Goal: Transaction & Acquisition: Purchase product/service

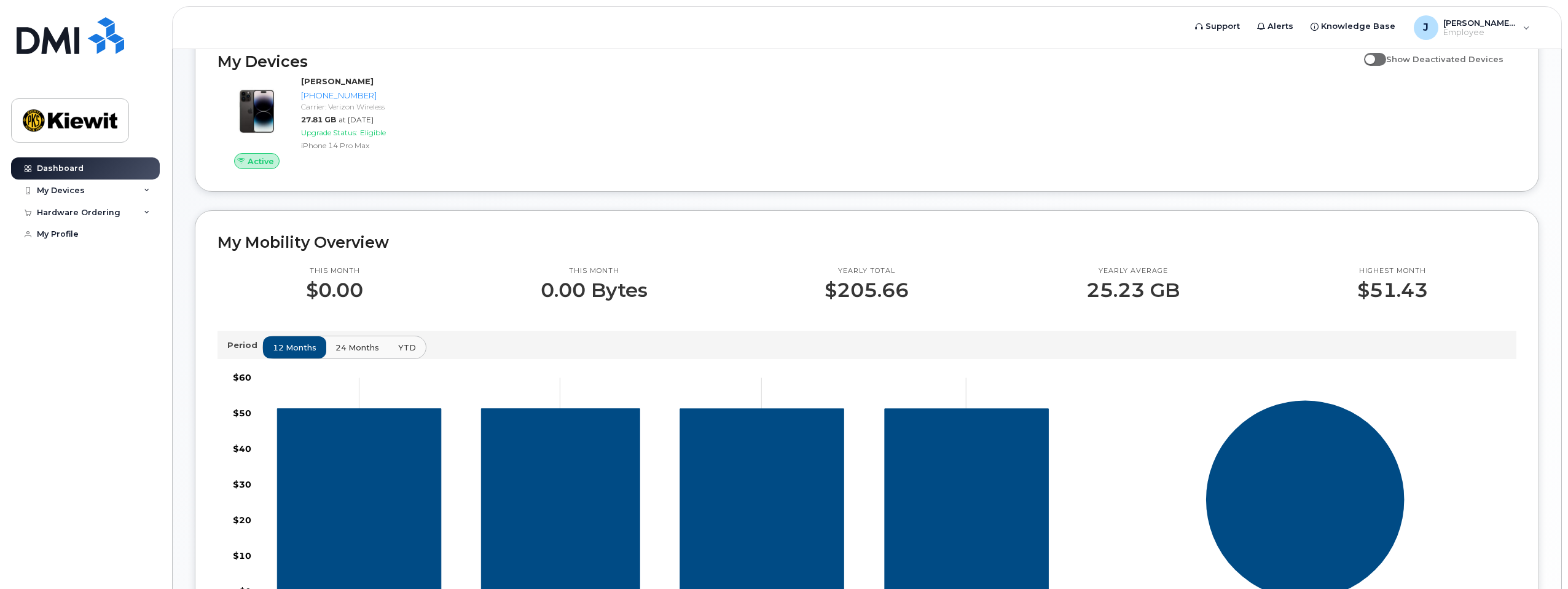
scroll to position [62, 0]
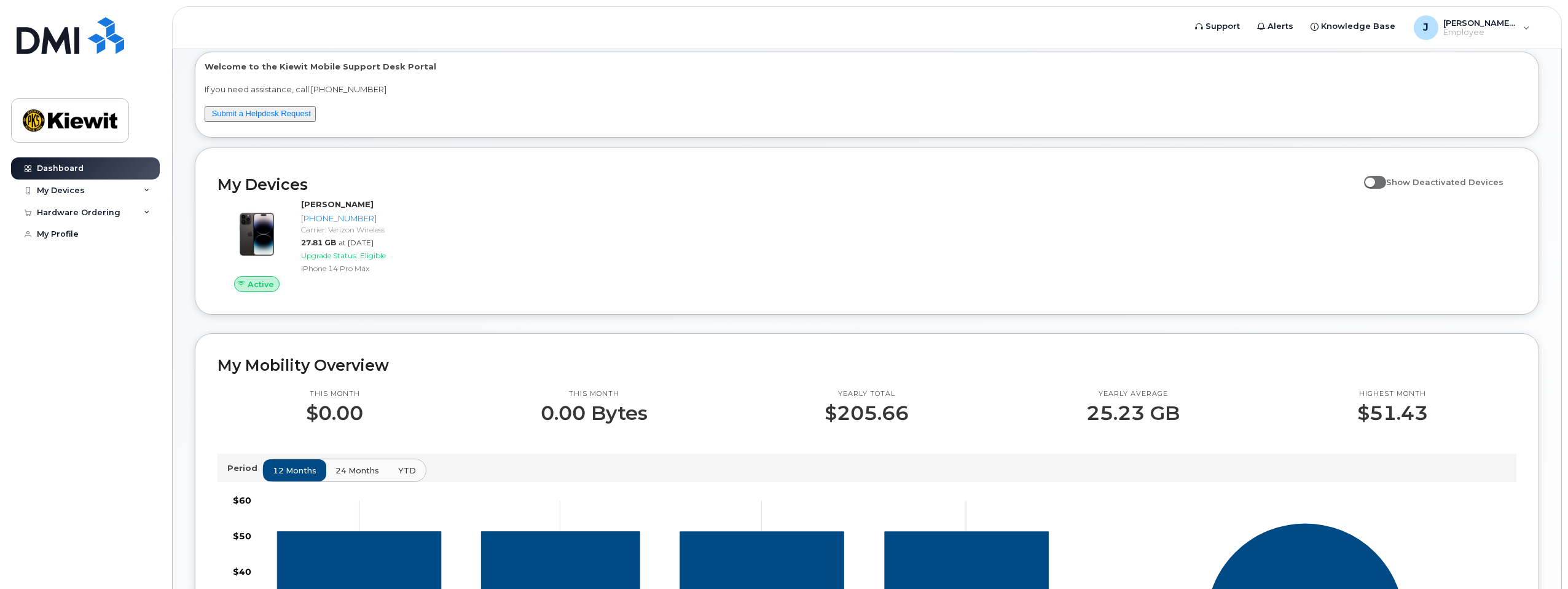
click at [1380, 182] on span at bounding box center [1375, 182] width 22 height 13
click at [1375, 180] on input "Show Deactivated Devices" at bounding box center [1369, 175] width 10 height 10
click at [1386, 185] on span at bounding box center [1375, 182] width 22 height 13
click at [1375, 180] on input "Show Deactivated Devices" at bounding box center [1369, 175] width 10 height 10
checkbox input "false"
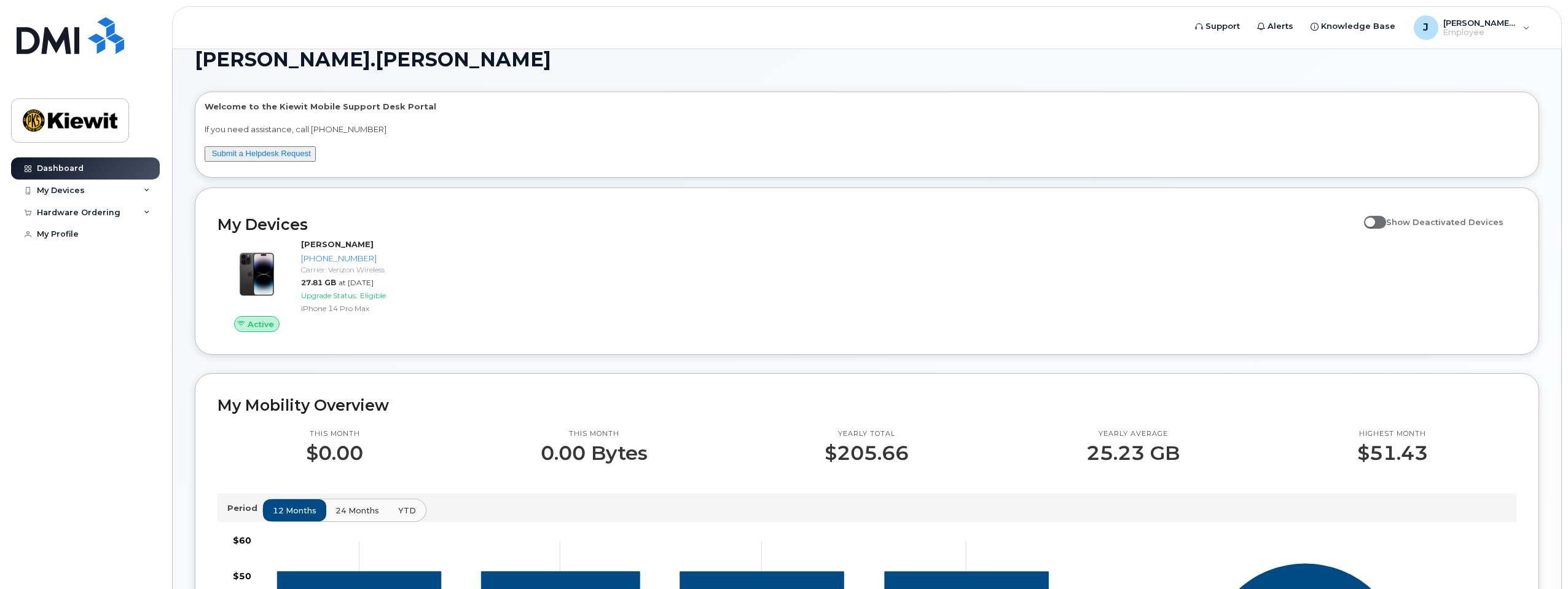
scroll to position [0, 0]
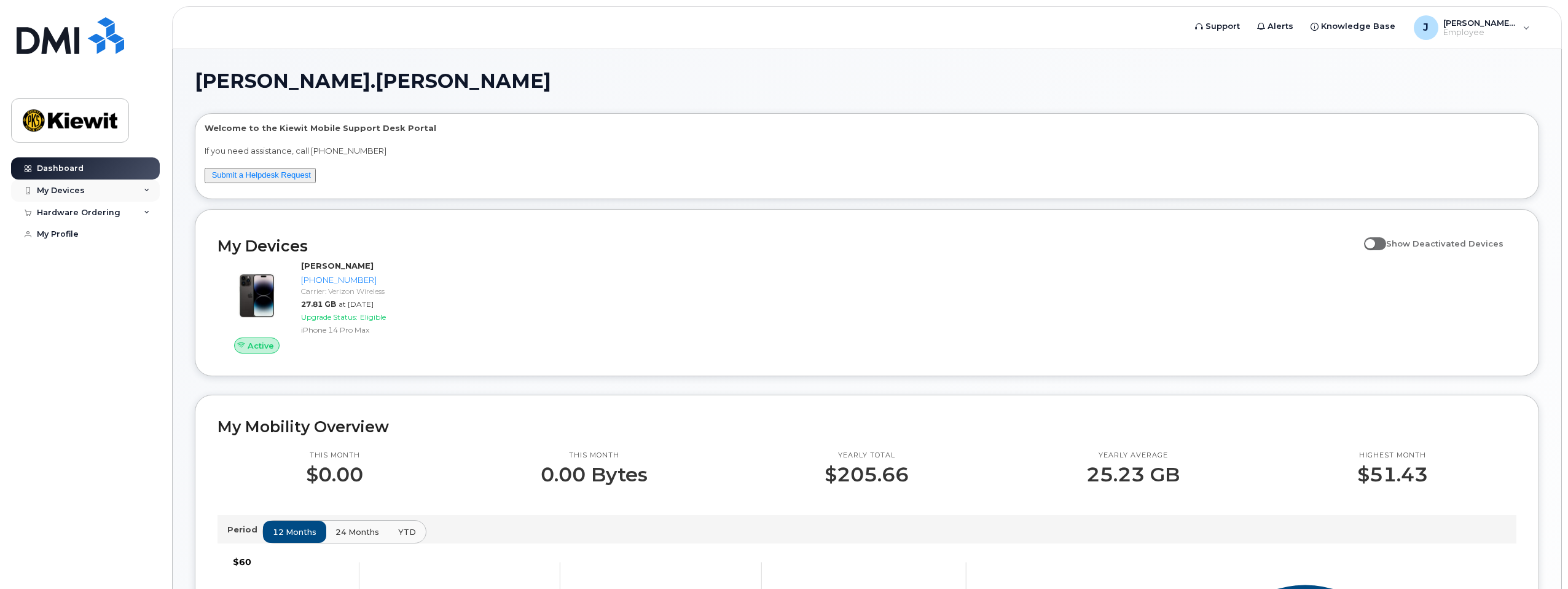
click at [85, 193] on div "My Devices" at bounding box center [85, 190] width 148 height 22
click at [101, 212] on link "Add Device" at bounding box center [96, 213] width 127 height 23
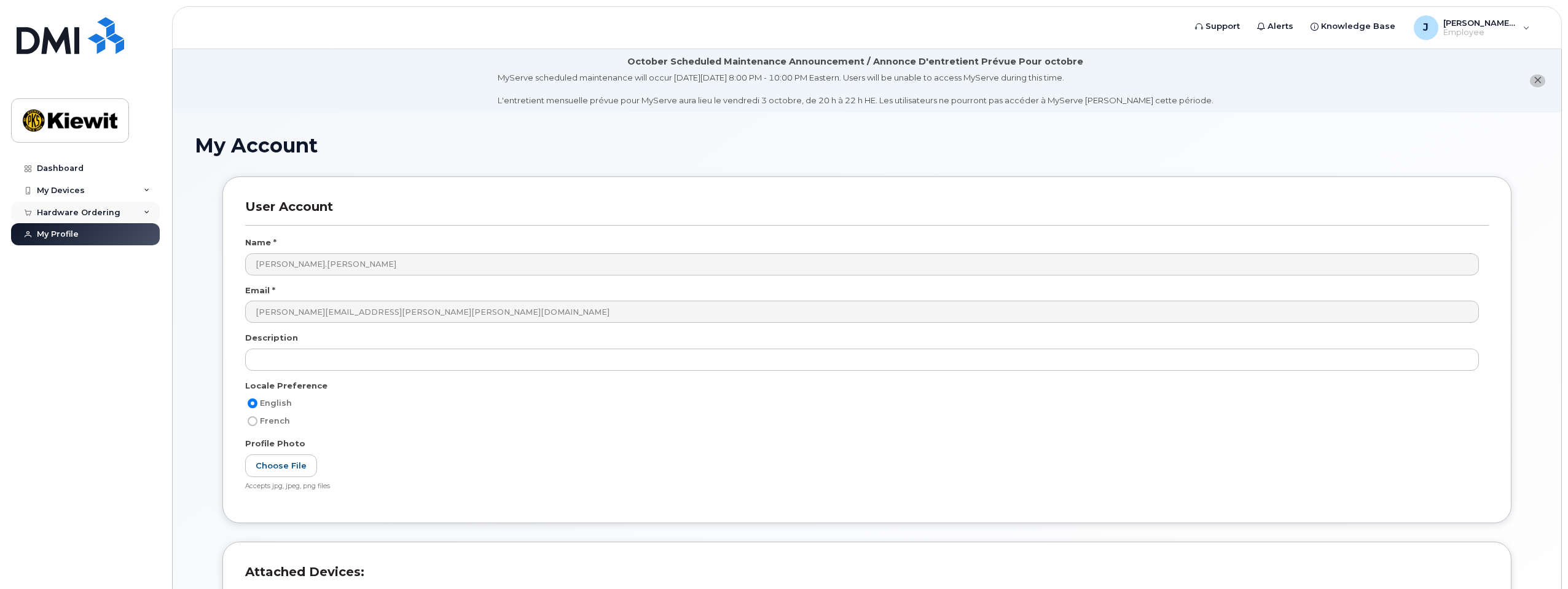
click at [84, 212] on div "Hardware Ordering" at bounding box center [79, 213] width 84 height 10
click at [82, 231] on div "New Order" at bounding box center [65, 234] width 47 height 11
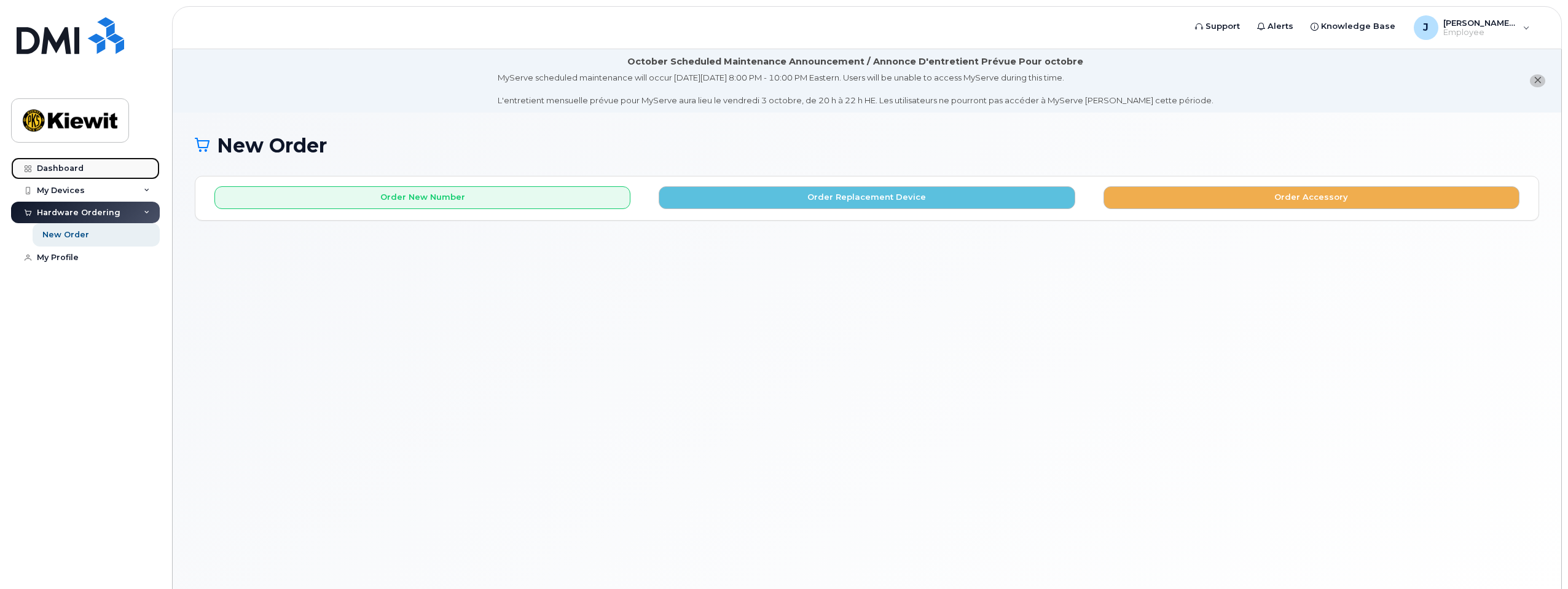
click at [42, 167] on div "Dashboard" at bounding box center [61, 168] width 47 height 10
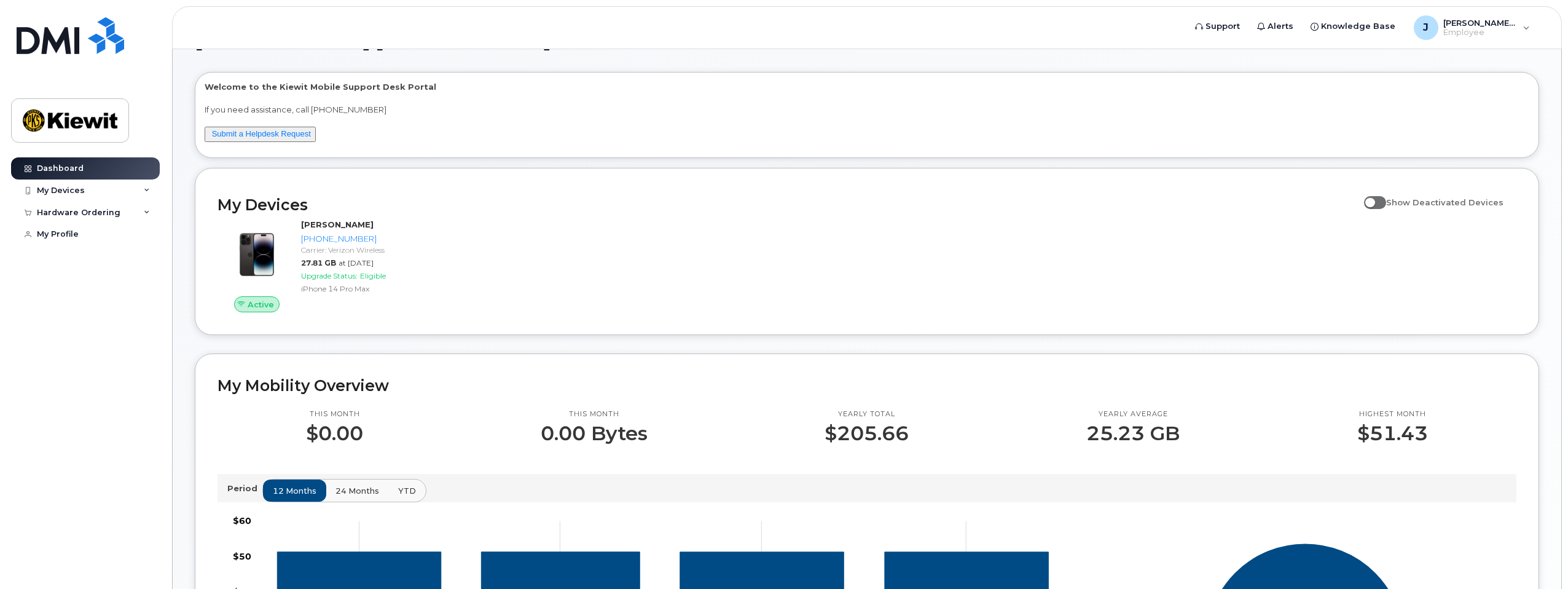
scroll to position [123, 0]
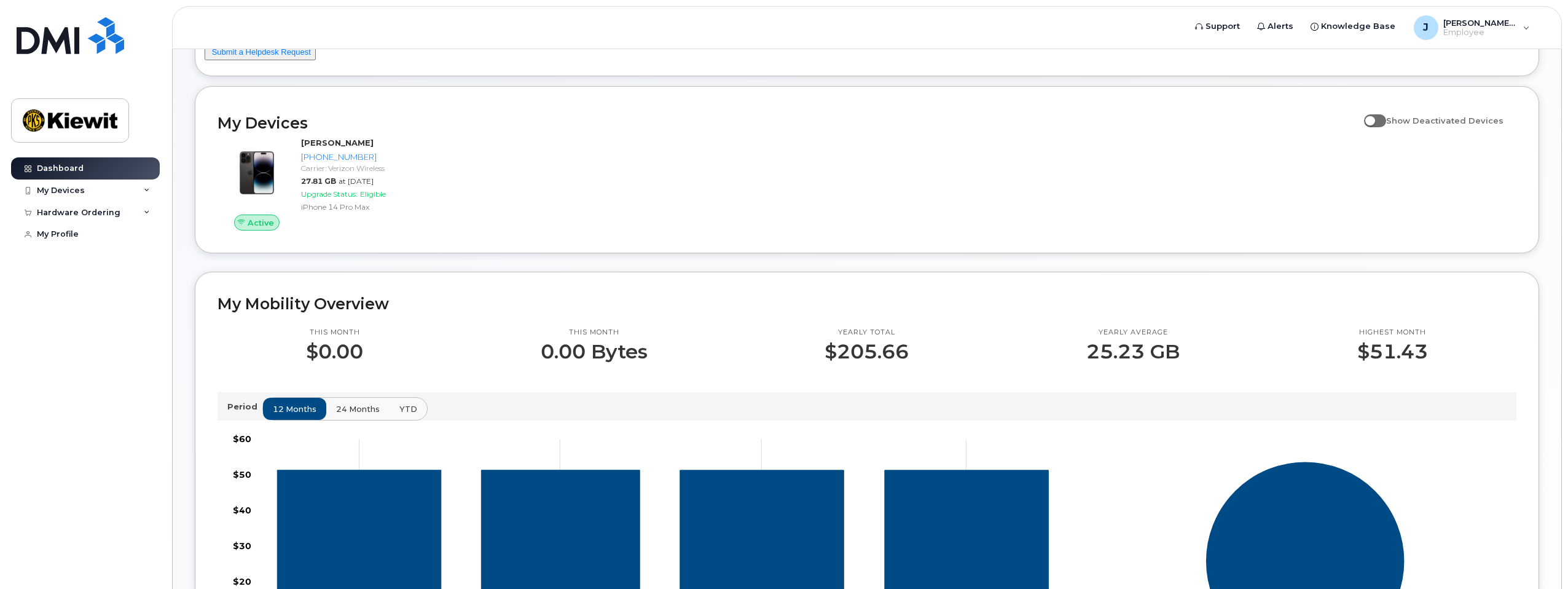
click at [341, 411] on span "24 months" at bounding box center [357, 409] width 44 height 12
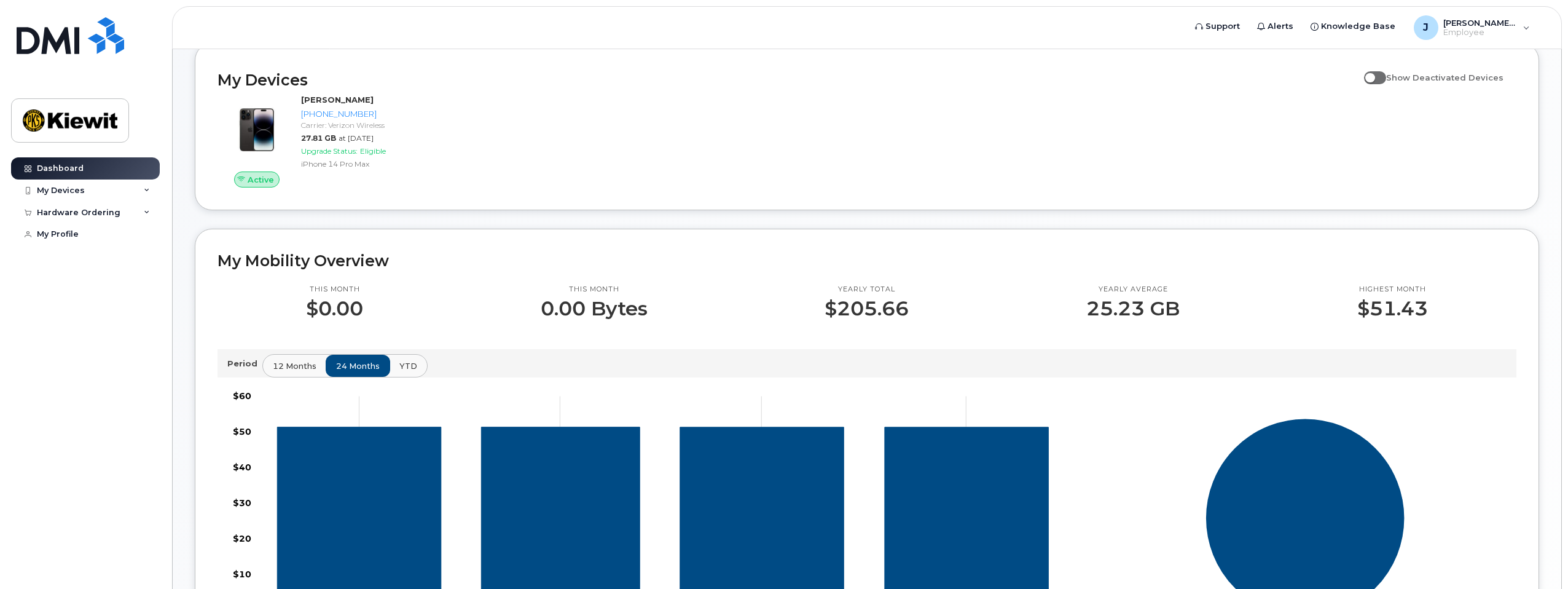
scroll to position [165, 0]
click at [408, 367] on span "YTD" at bounding box center [408, 367] width 18 height 12
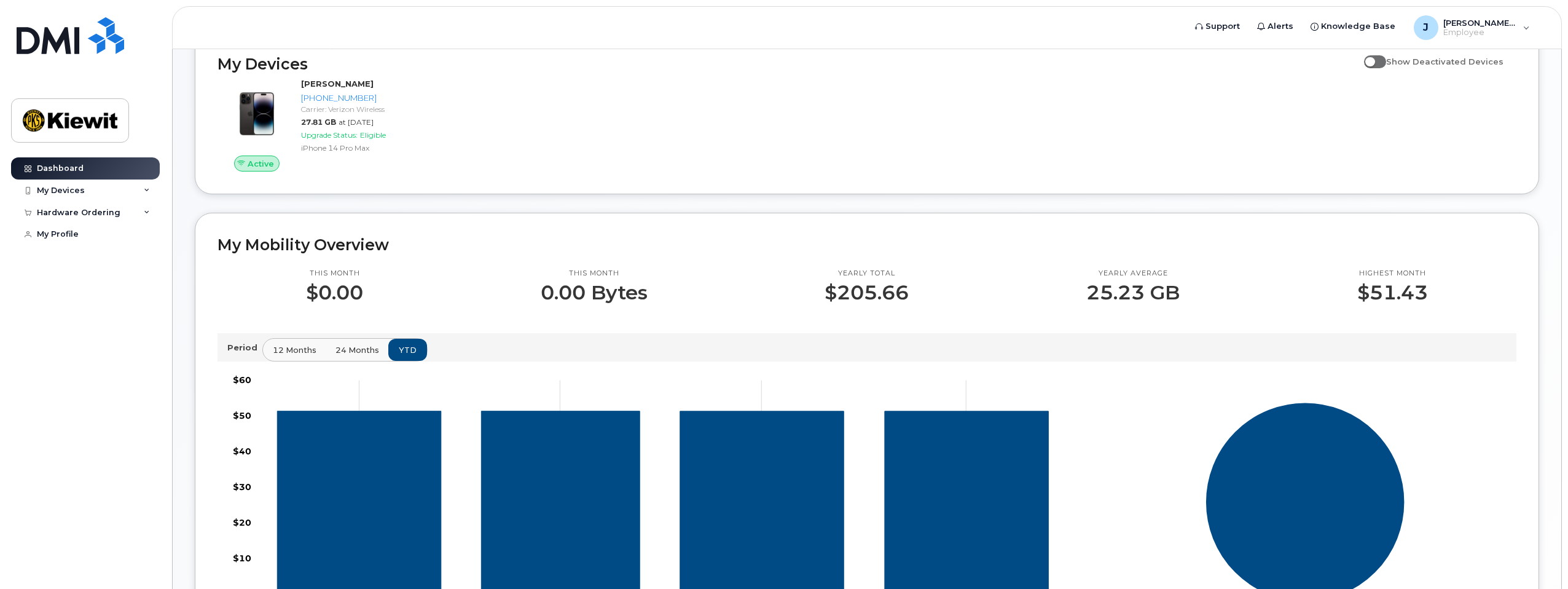
scroll to position [0, 0]
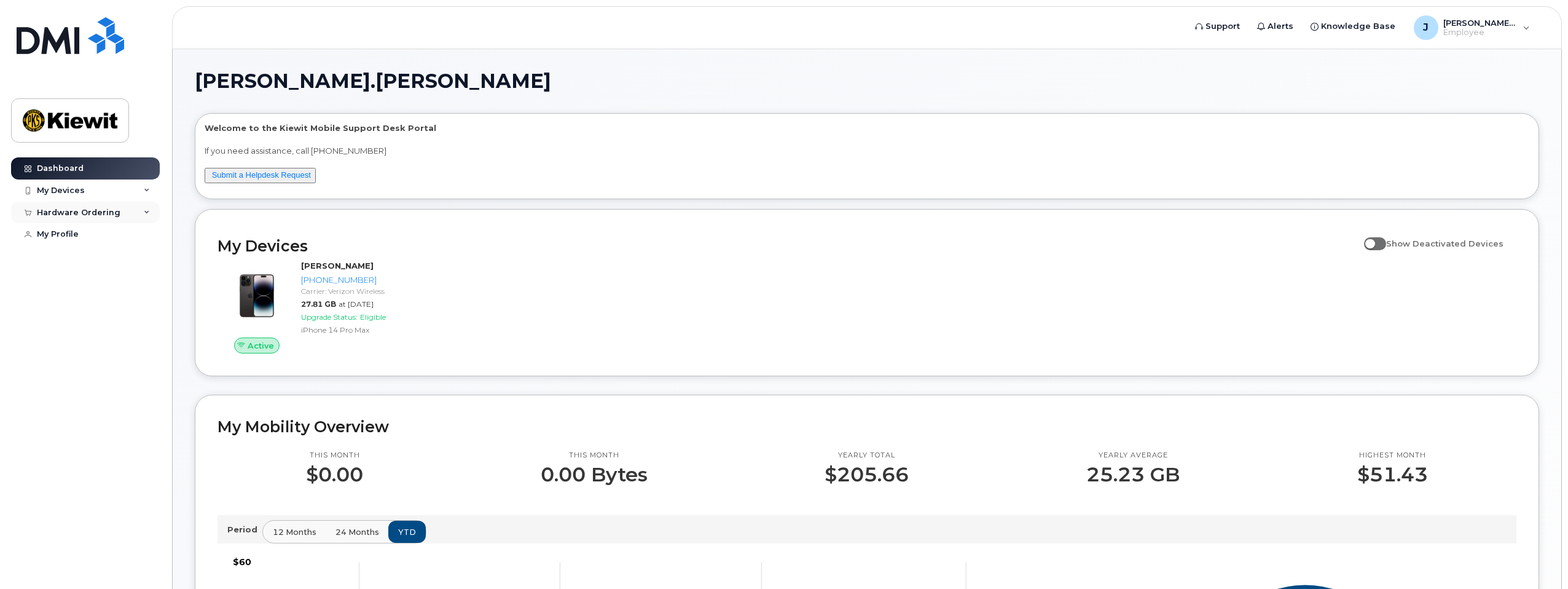
click at [65, 215] on div "Hardware Ordering" at bounding box center [79, 213] width 84 height 10
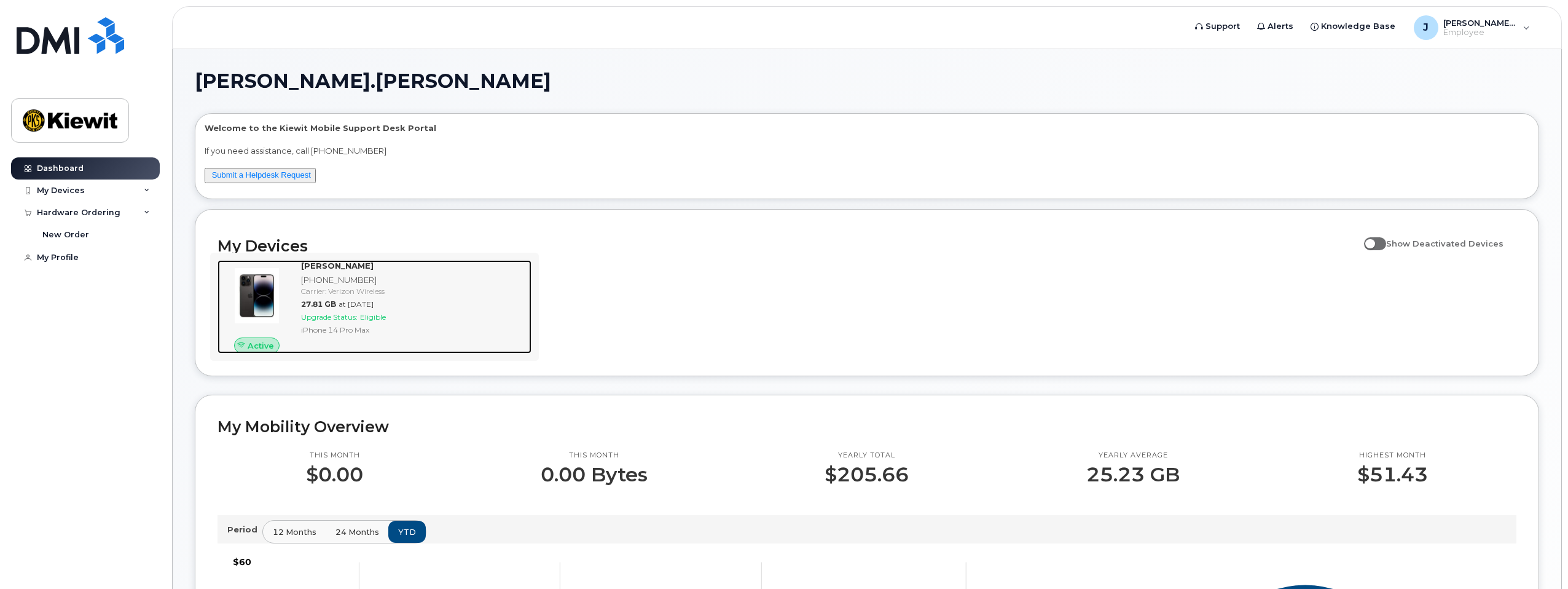
click at [380, 315] on span "Eligible" at bounding box center [373, 316] width 25 height 9
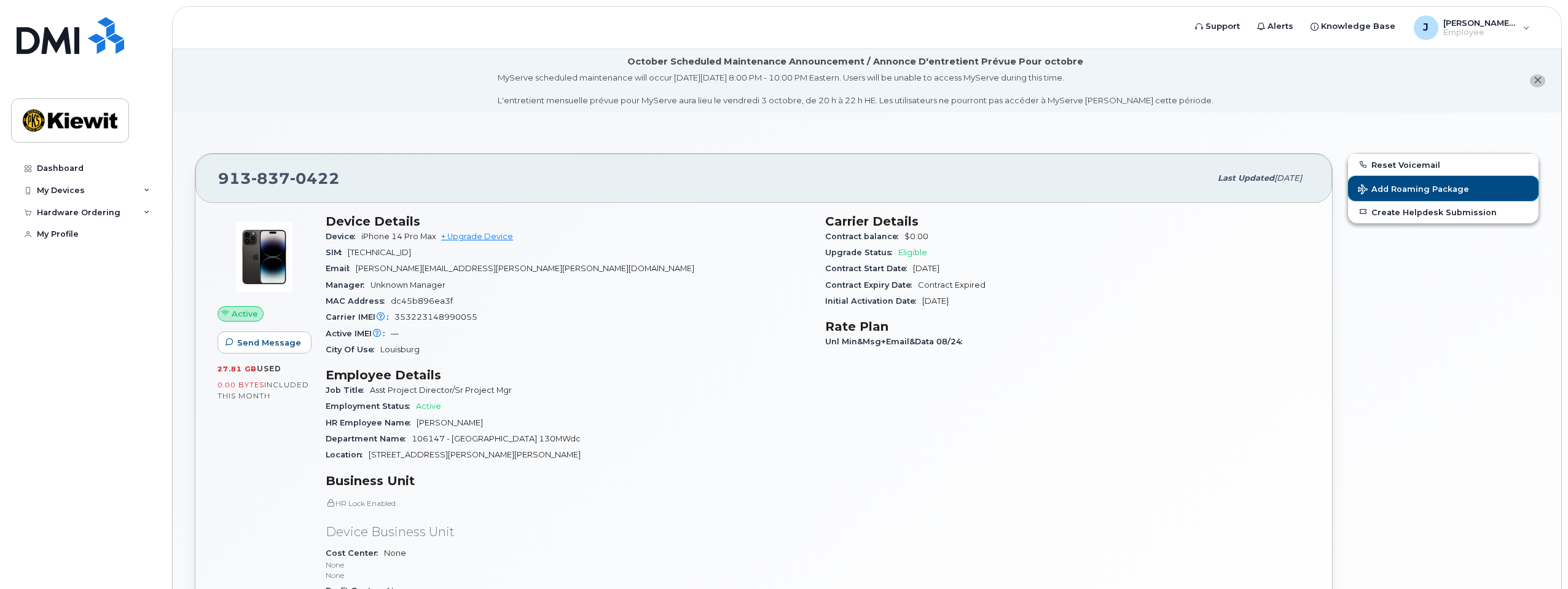
click at [1424, 189] on span "Add Roaming Package" at bounding box center [1414, 190] width 111 height 12
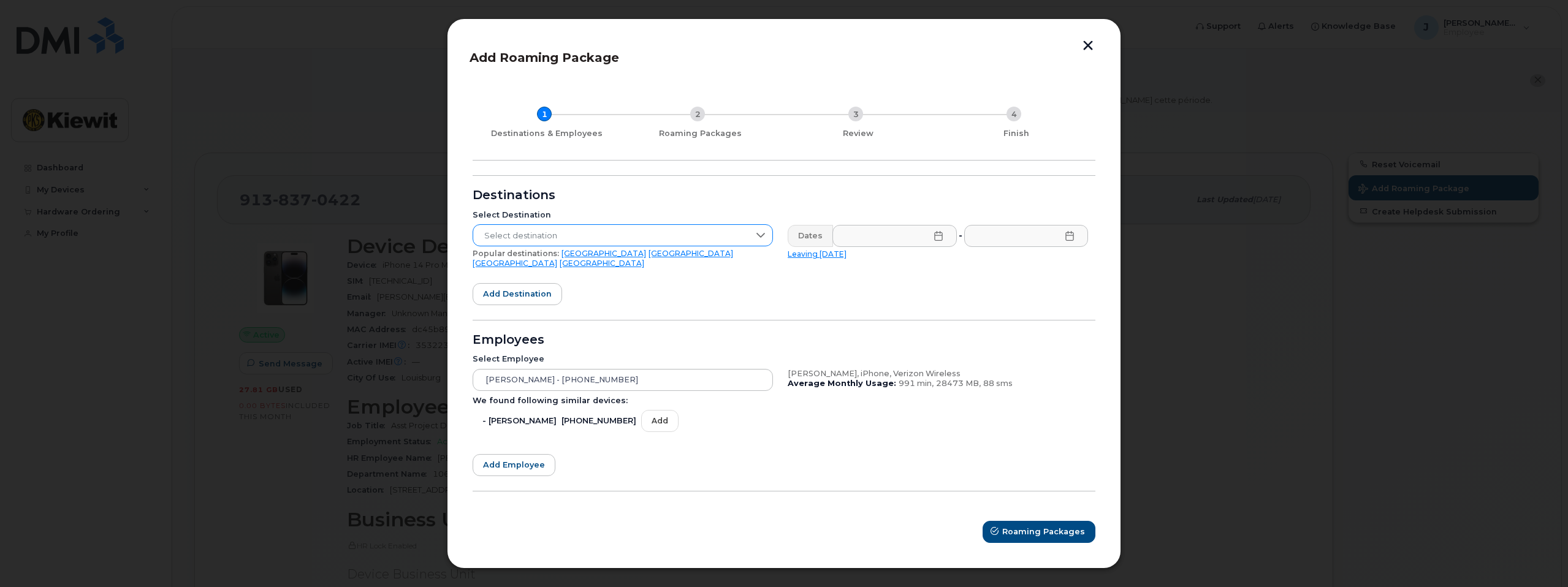
click at [763, 238] on icon at bounding box center [761, 236] width 9 height 5
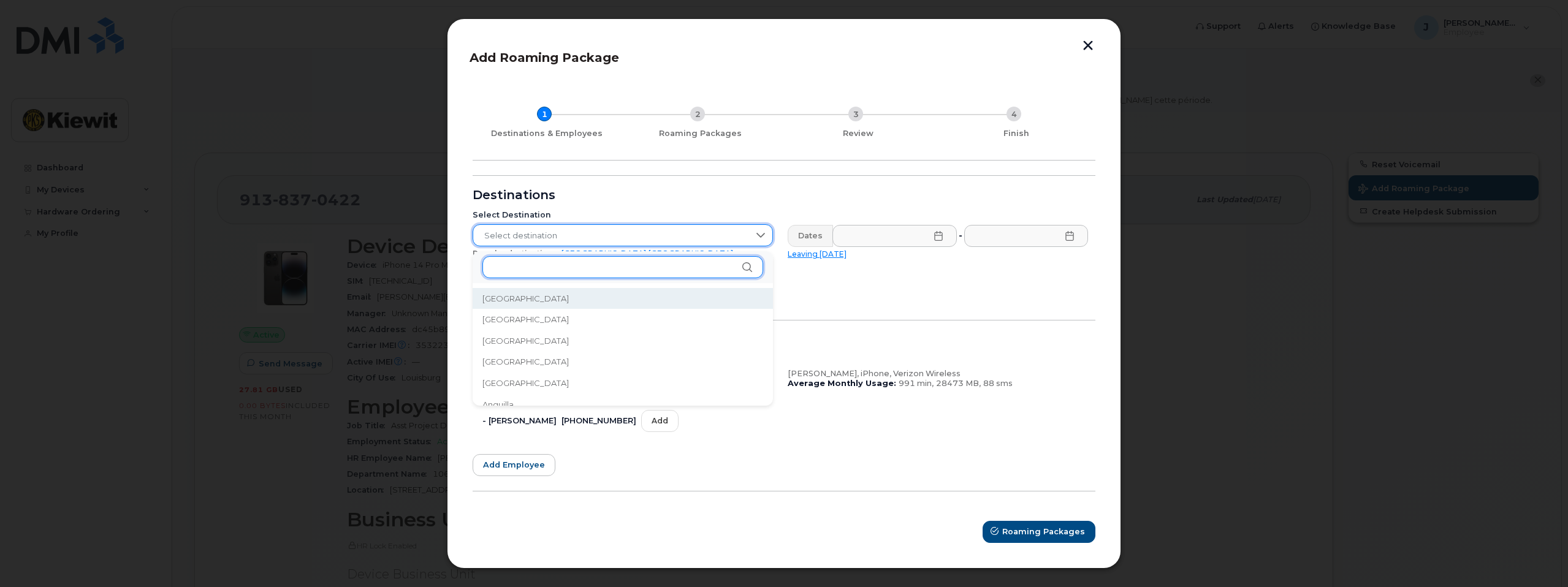
click at [616, 266] on input "text" at bounding box center [622, 267] width 280 height 22
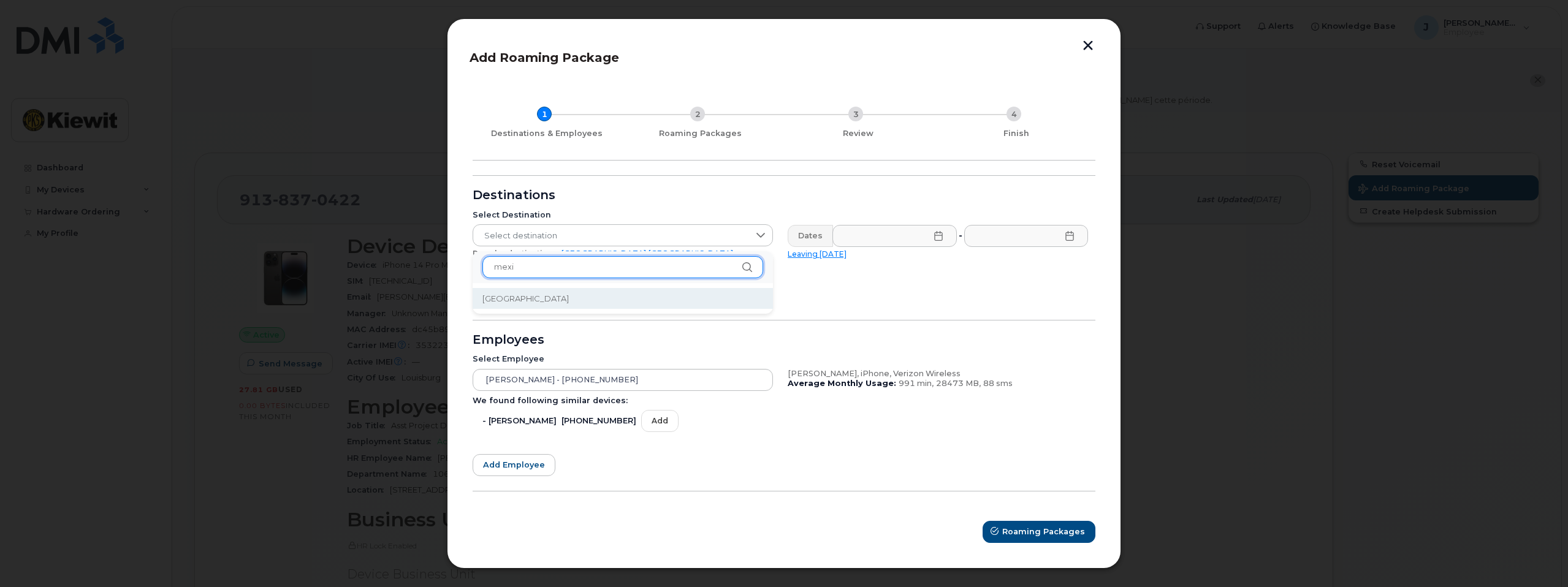
type input "mexi"
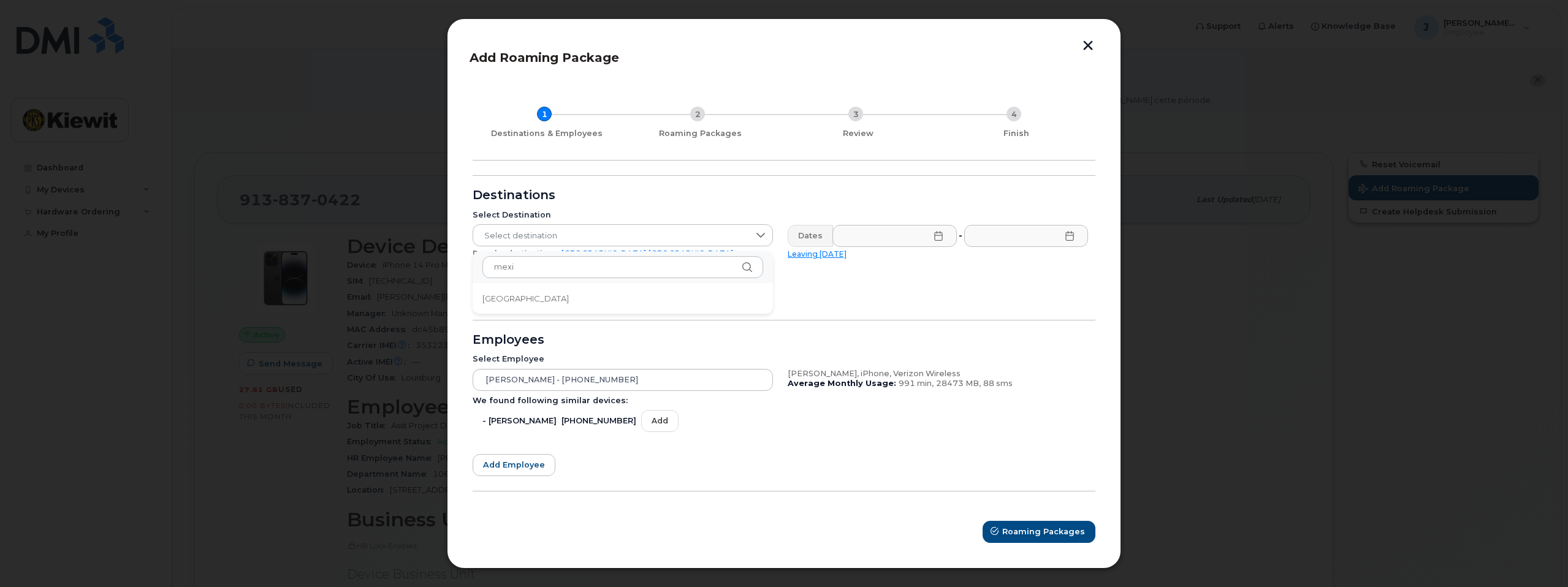
click at [613, 295] on li "Mexico" at bounding box center [622, 299] width 300 height 21
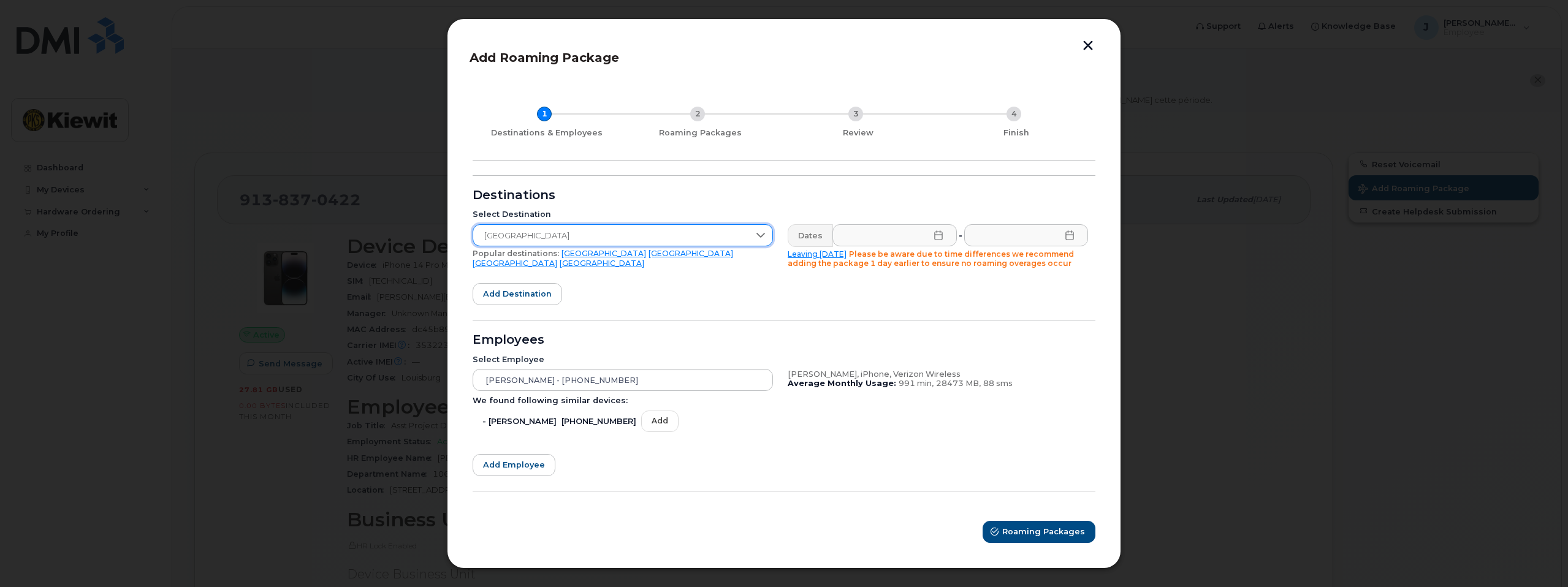
click at [934, 234] on icon at bounding box center [939, 236] width 10 height 10
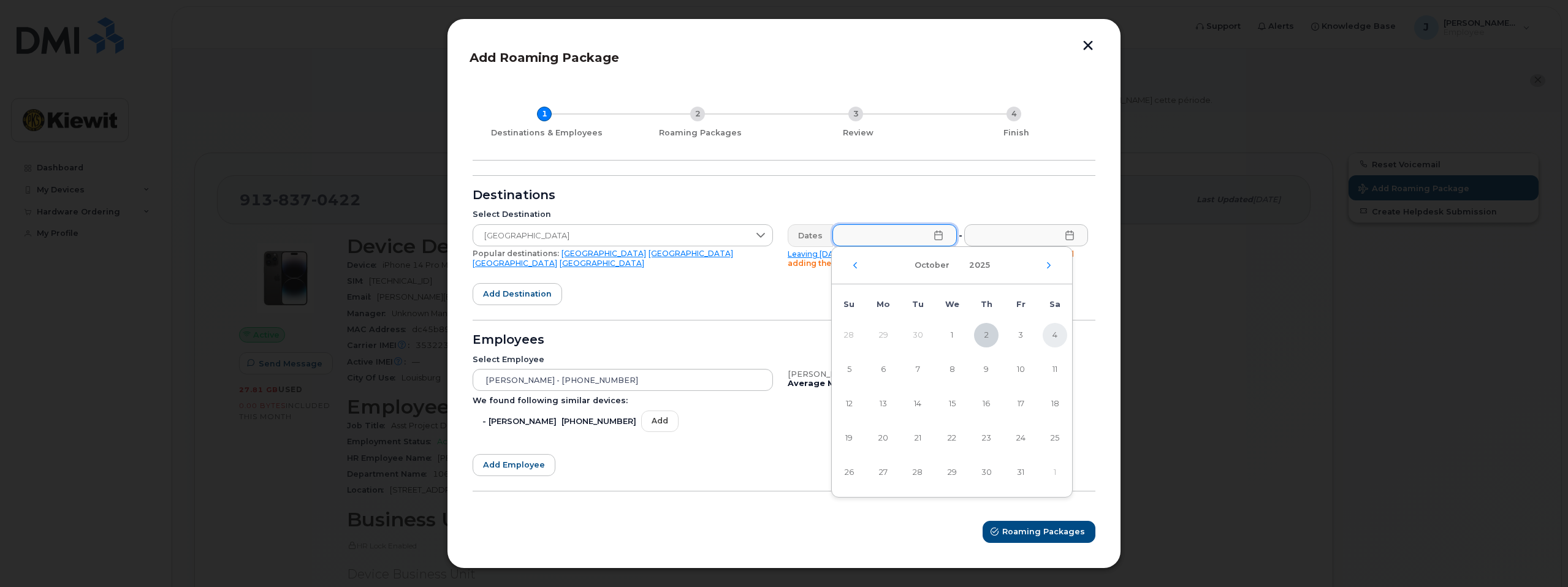
click at [1059, 332] on span "4" at bounding box center [1055, 335] width 24 height 24
type input "10/04/2025"
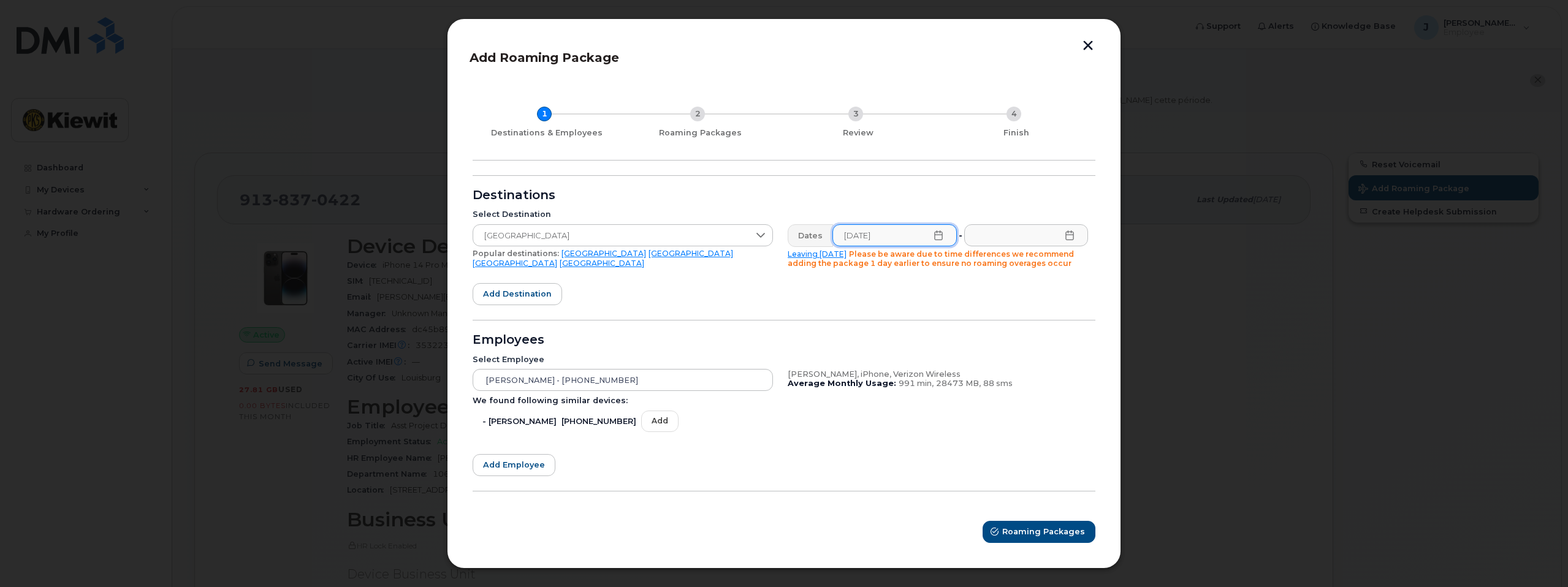
click at [1072, 239] on icon at bounding box center [1069, 236] width 10 height 10
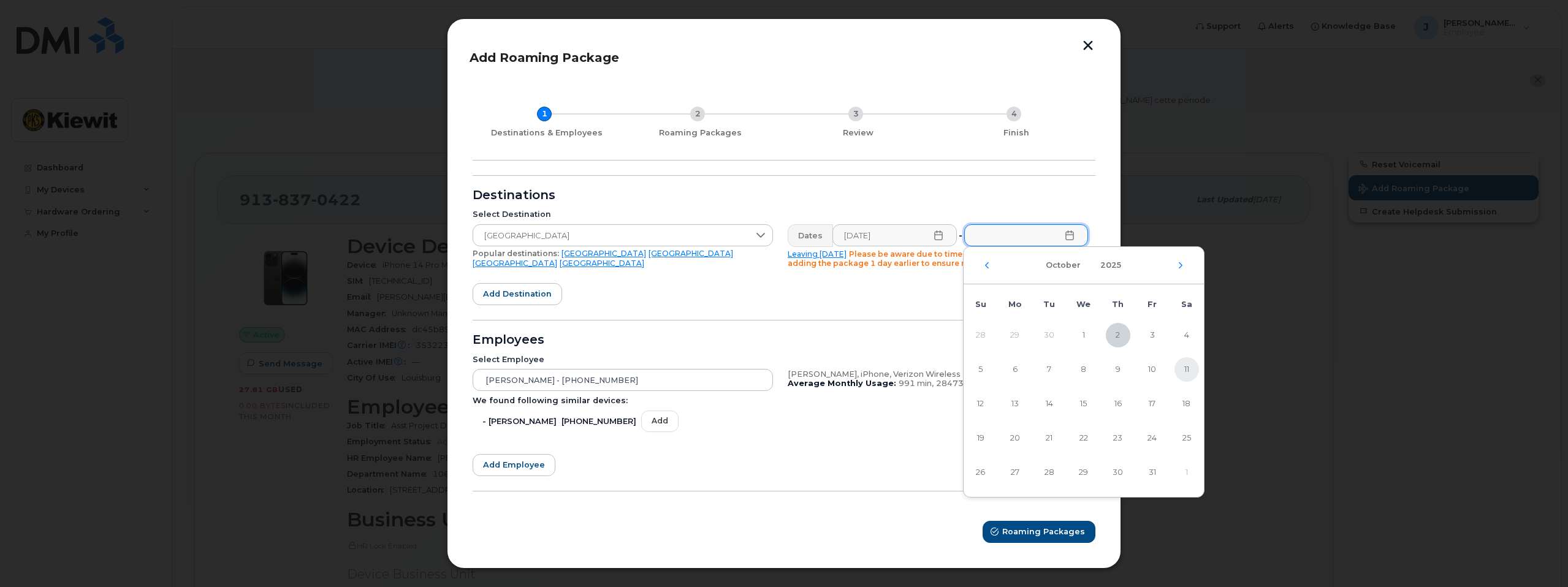
click at [1177, 368] on span "11" at bounding box center [1186, 369] width 24 height 24
type input "10/11/2025"
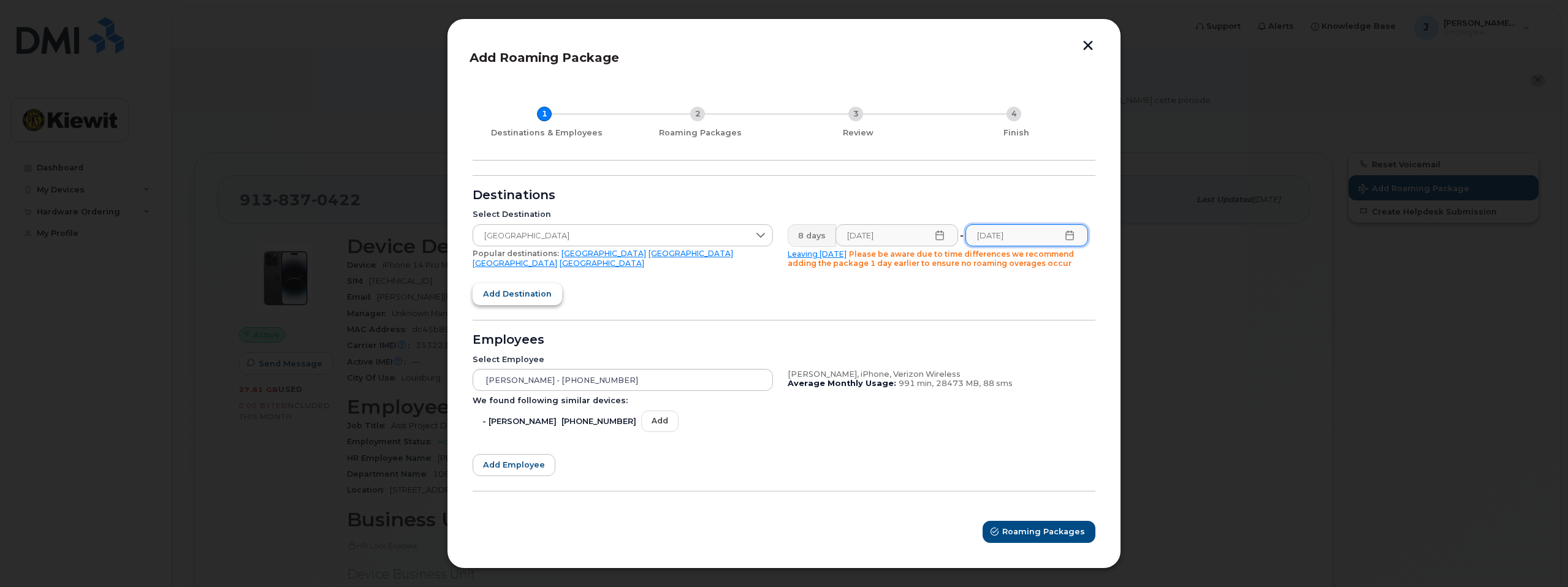
click at [541, 298] on span "Add destination" at bounding box center [517, 294] width 69 height 12
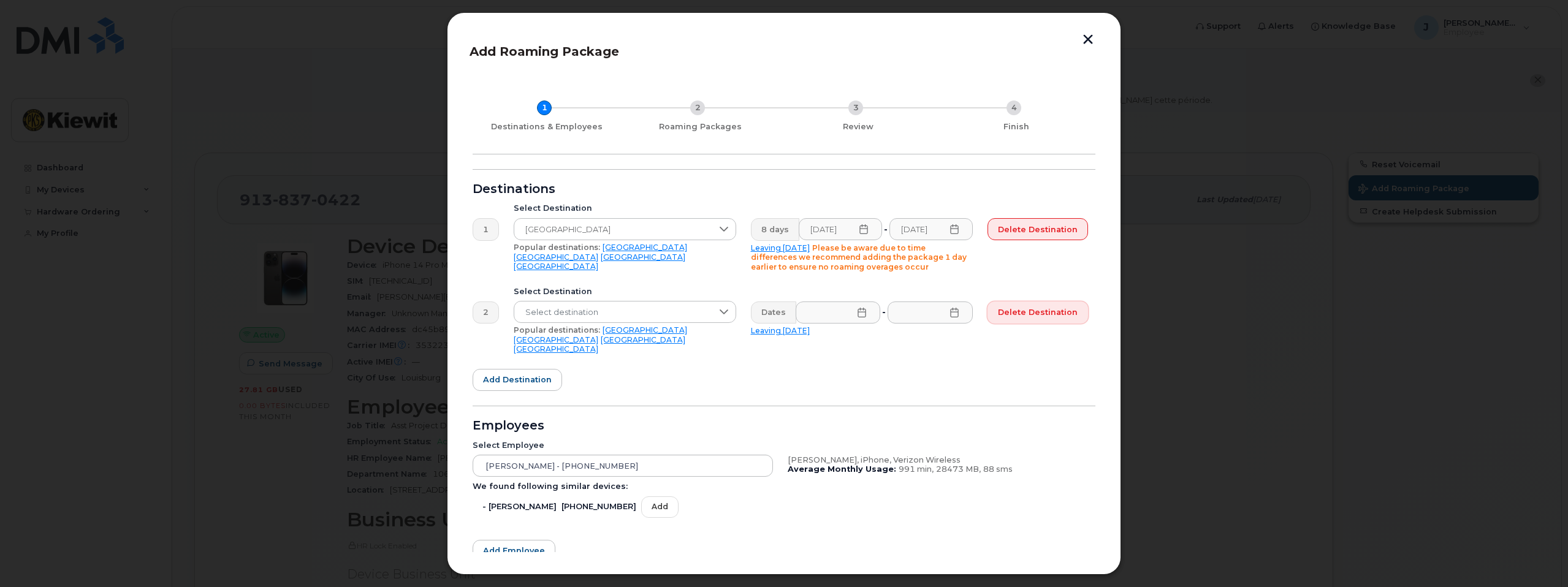
click at [1069, 309] on span "Delete destination" at bounding box center [1038, 312] width 80 height 12
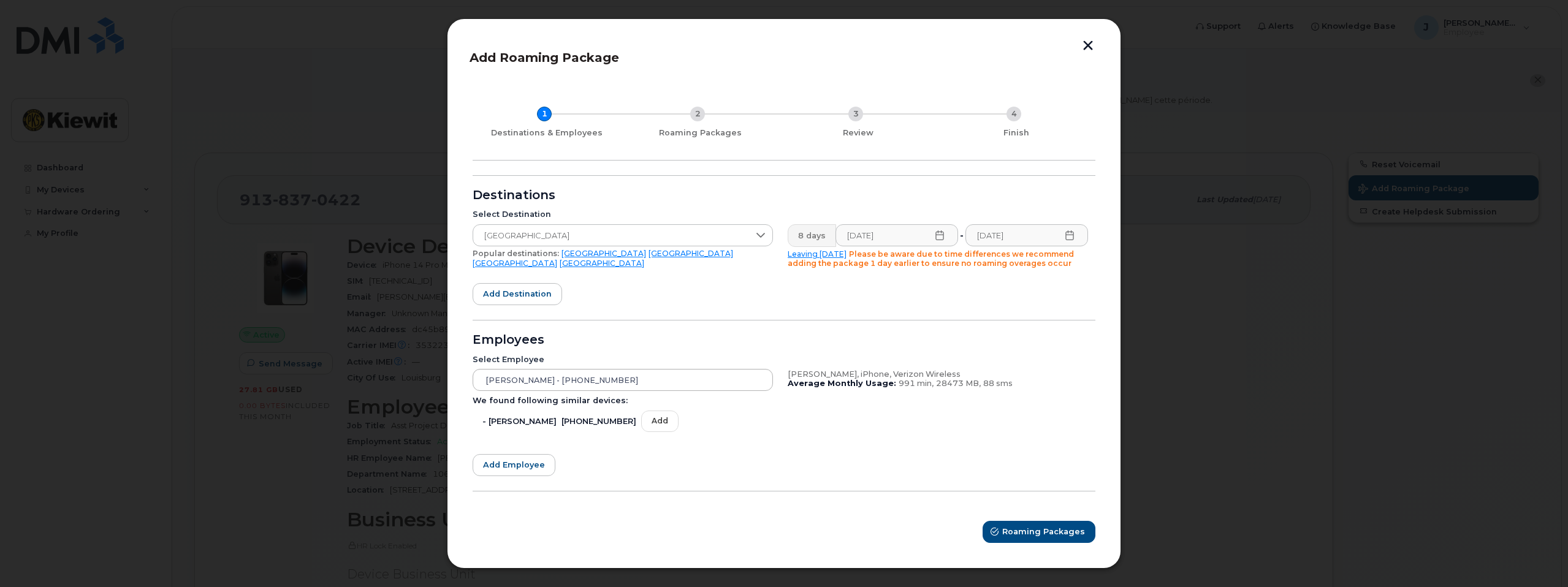
click at [714, 379] on div "Jake Lathers - 913-837-0422" at bounding box center [622, 380] width 300 height 22
click at [752, 337] on div "Employees" at bounding box center [784, 340] width 623 height 10
click at [1024, 533] on span "Roaming Packages" at bounding box center [1044, 532] width 83 height 12
click at [1549, 20] on icon at bounding box center [1550, 24] width 8 height 8
drag, startPoint x: 1015, startPoint y: 381, endPoint x: 783, endPoint y: 367, distance: 232.4
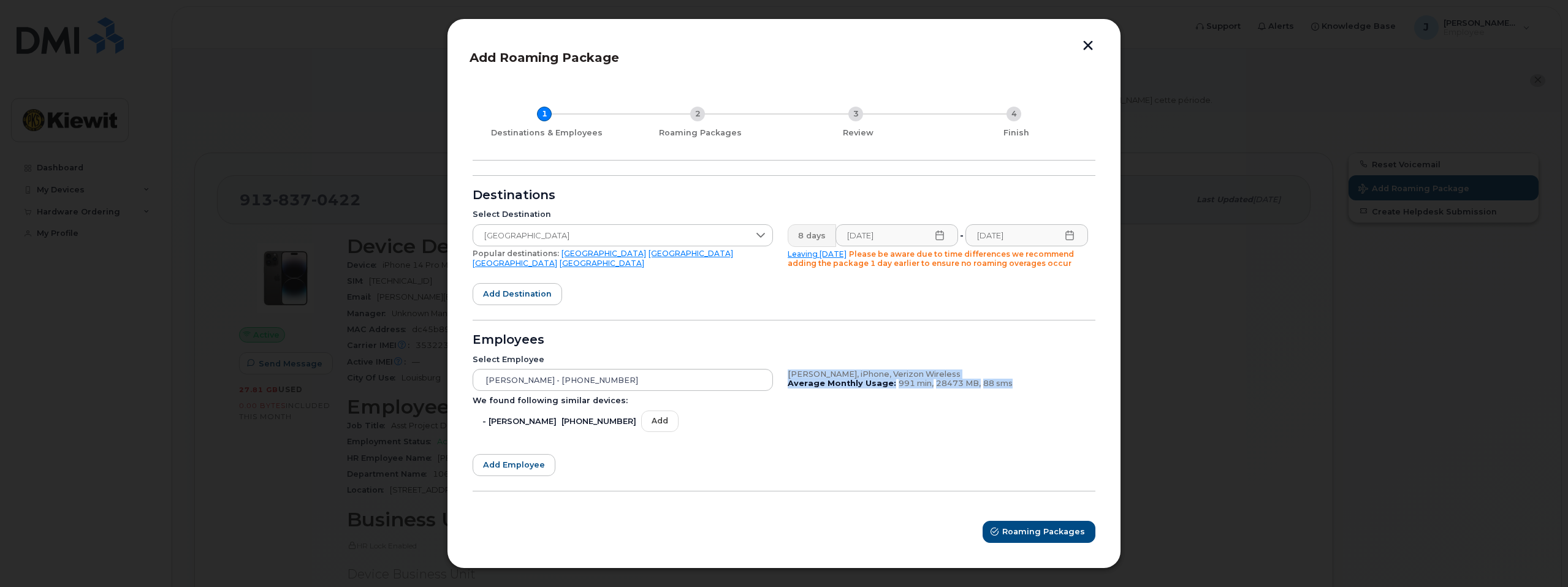
click at [783, 367] on div "Jake Lathers, iPhone, Verizon Wireless Average Monthly Usage: 991 min, 28473 MB…" at bounding box center [938, 404] width 316 height 85
click at [937, 349] on div "Select Employee Jake Lathers - 913-837-0422 We found following similar devices:…" at bounding box center [780, 397] width 630 height 99
click at [1056, 531] on span "Roaming Packages" at bounding box center [1044, 532] width 83 height 12
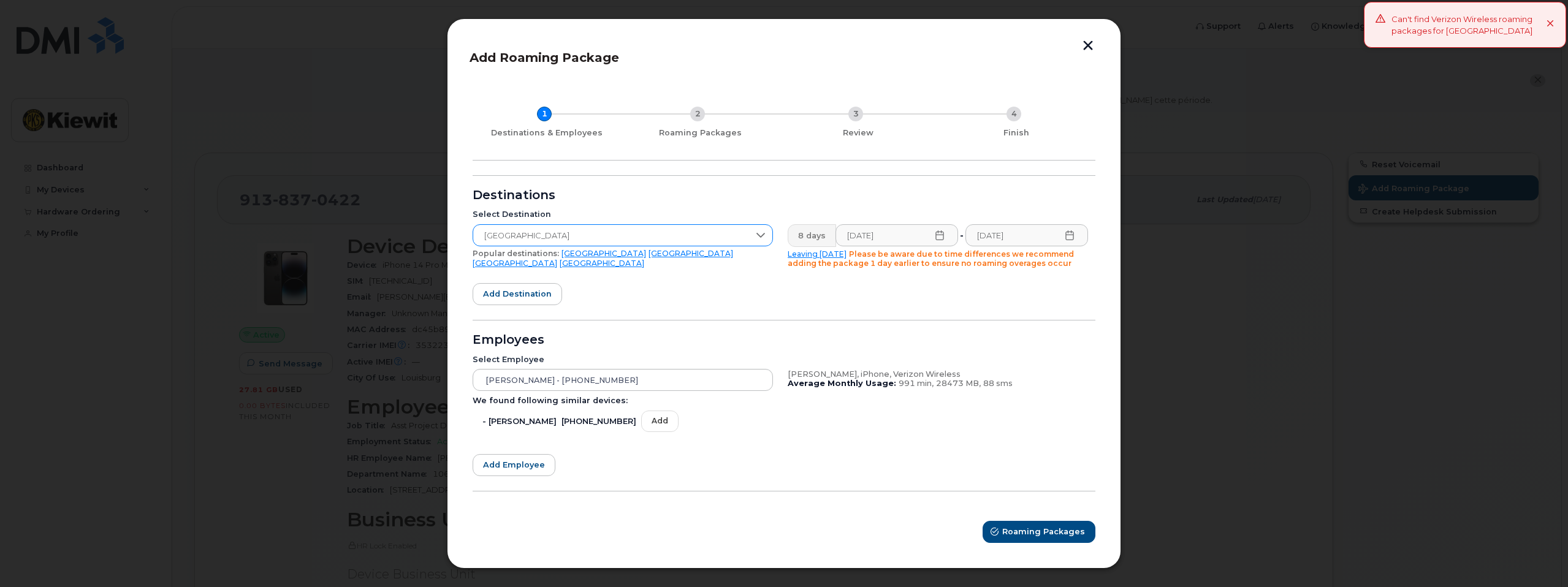
click at [771, 237] on div at bounding box center [761, 235] width 23 height 20
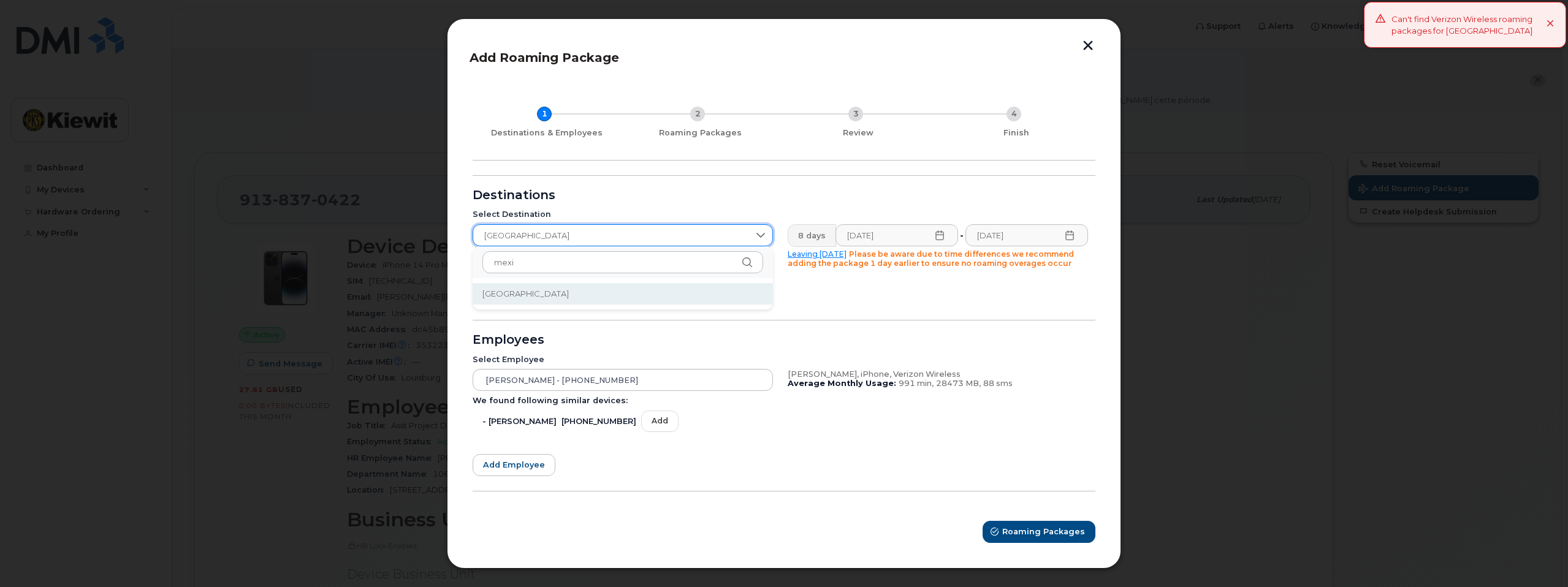
click at [629, 290] on li "Mexico" at bounding box center [622, 294] width 300 height 21
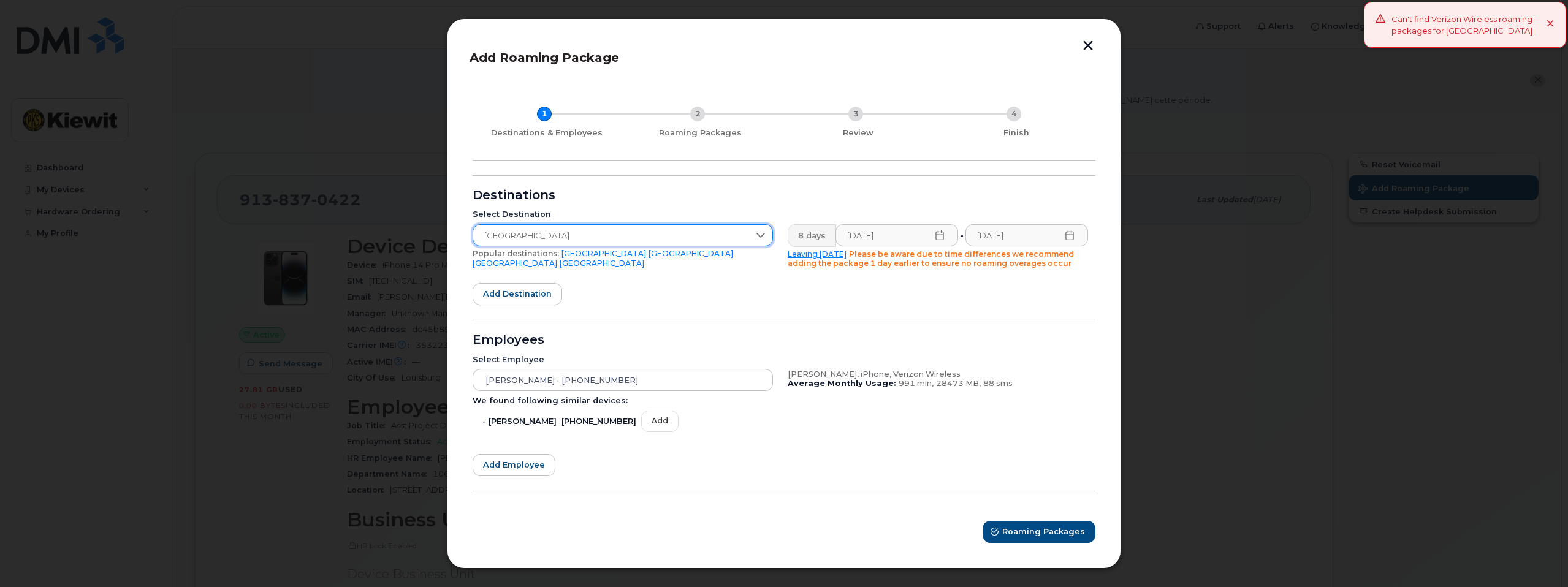
click at [1550, 22] on icon at bounding box center [1550, 24] width 8 height 8
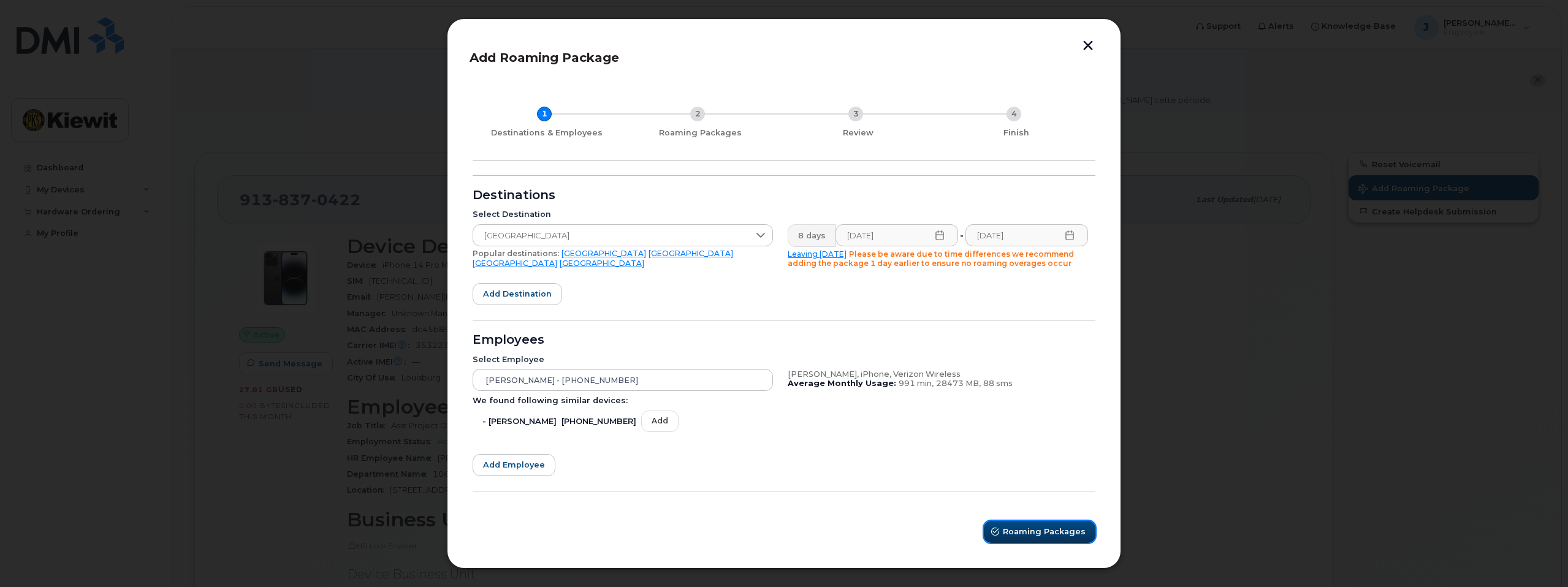
click at [1045, 529] on span "Roaming Packages" at bounding box center [1044, 532] width 83 height 12
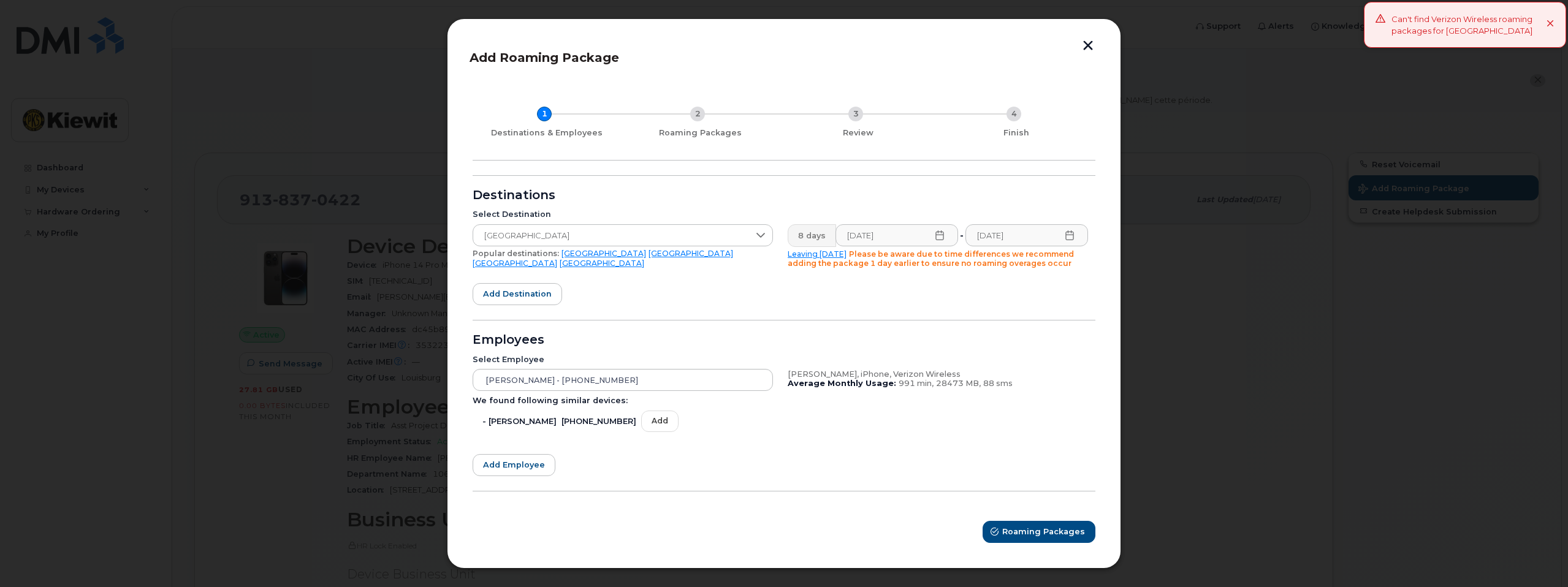
click at [1543, 25] on div "Can't find Verizon Wireless roaming packages for Mexico" at bounding box center [1469, 24] width 155 height 22
click at [1092, 44] on button "button" at bounding box center [1088, 47] width 19 height 13
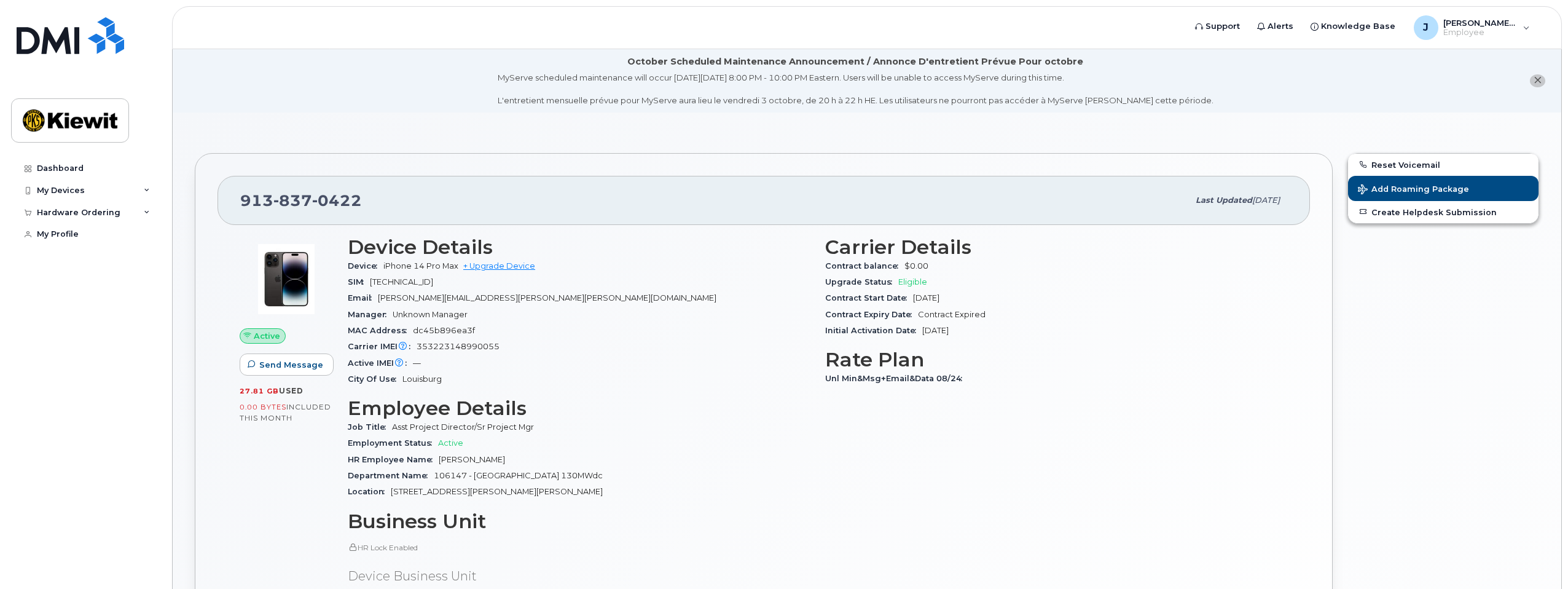
click at [1060, 369] on h3 "Rate Plan" at bounding box center [1056, 359] width 463 height 22
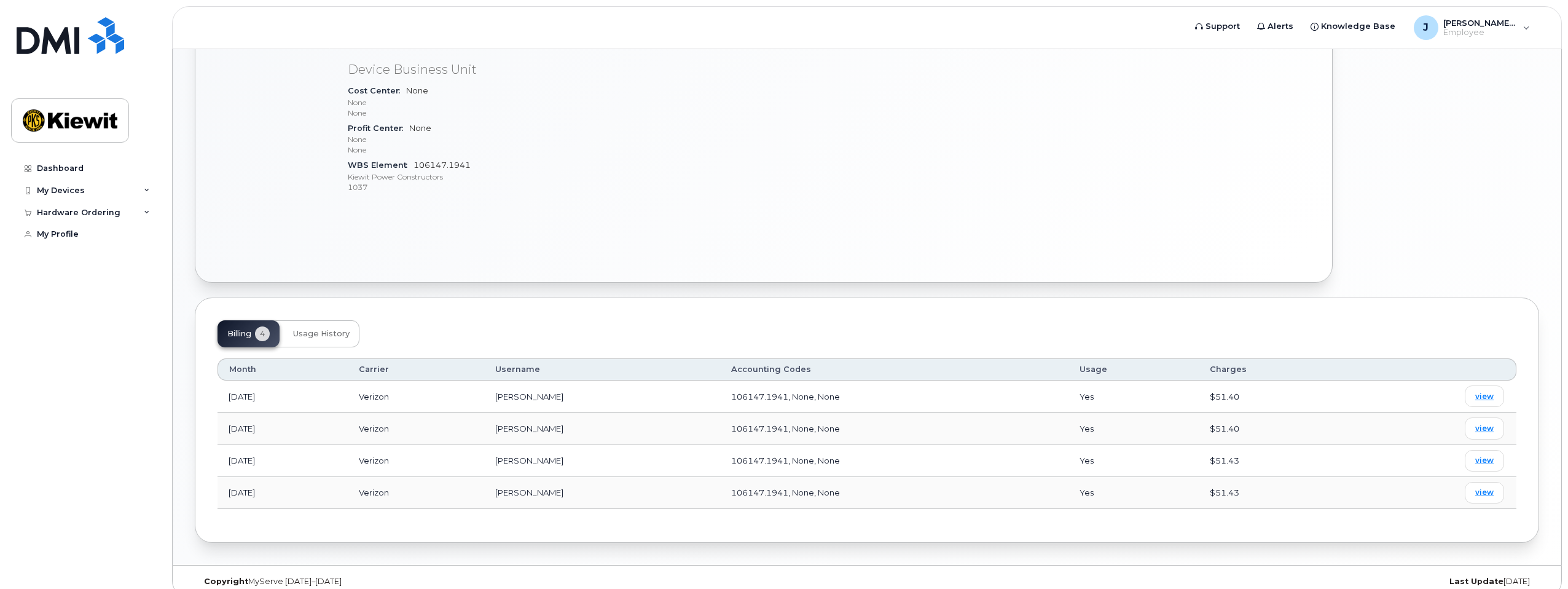
scroll to position [522, 0]
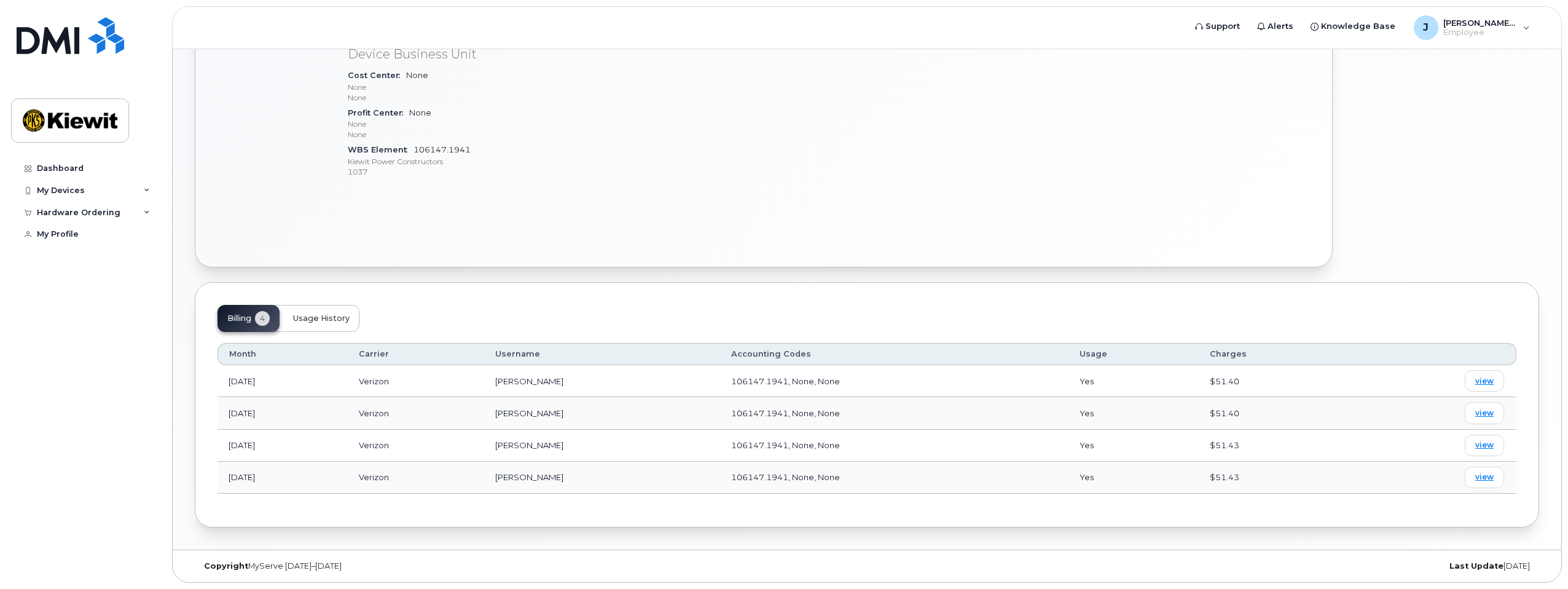
click at [336, 319] on span "Usage History" at bounding box center [321, 318] width 57 height 10
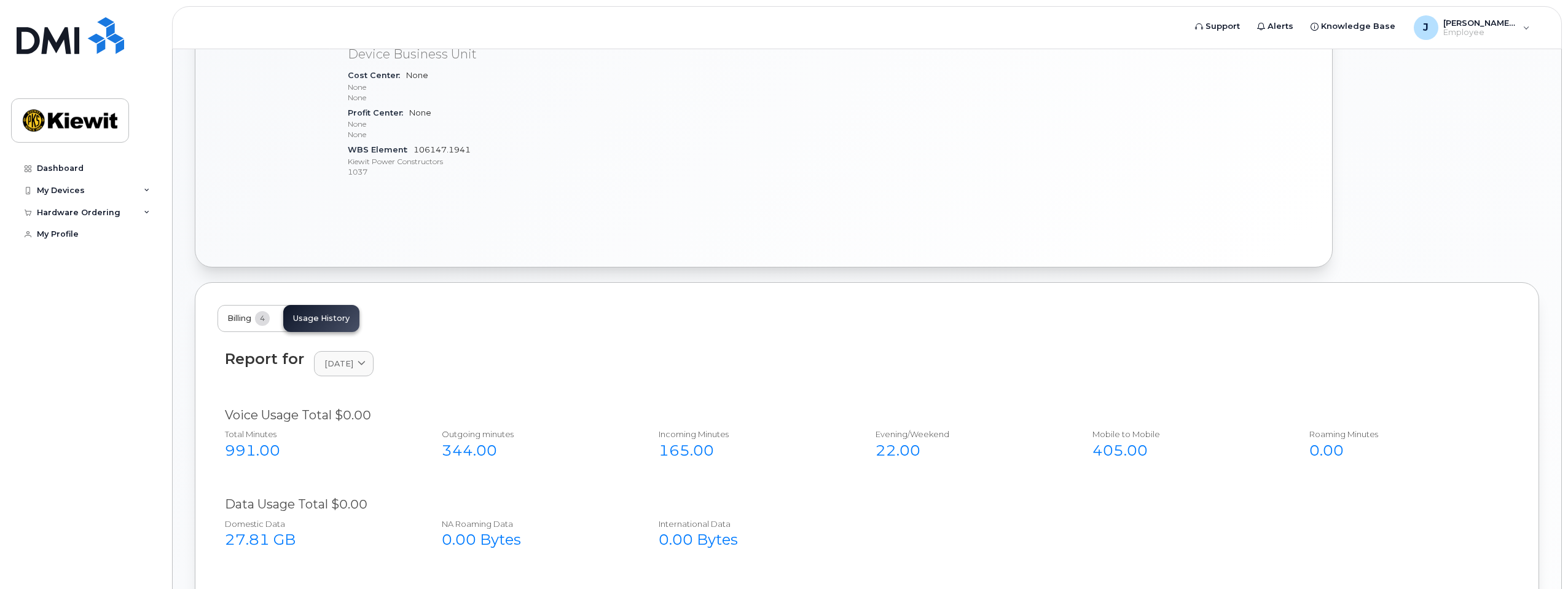
click at [245, 320] on span "Billing" at bounding box center [239, 318] width 24 height 10
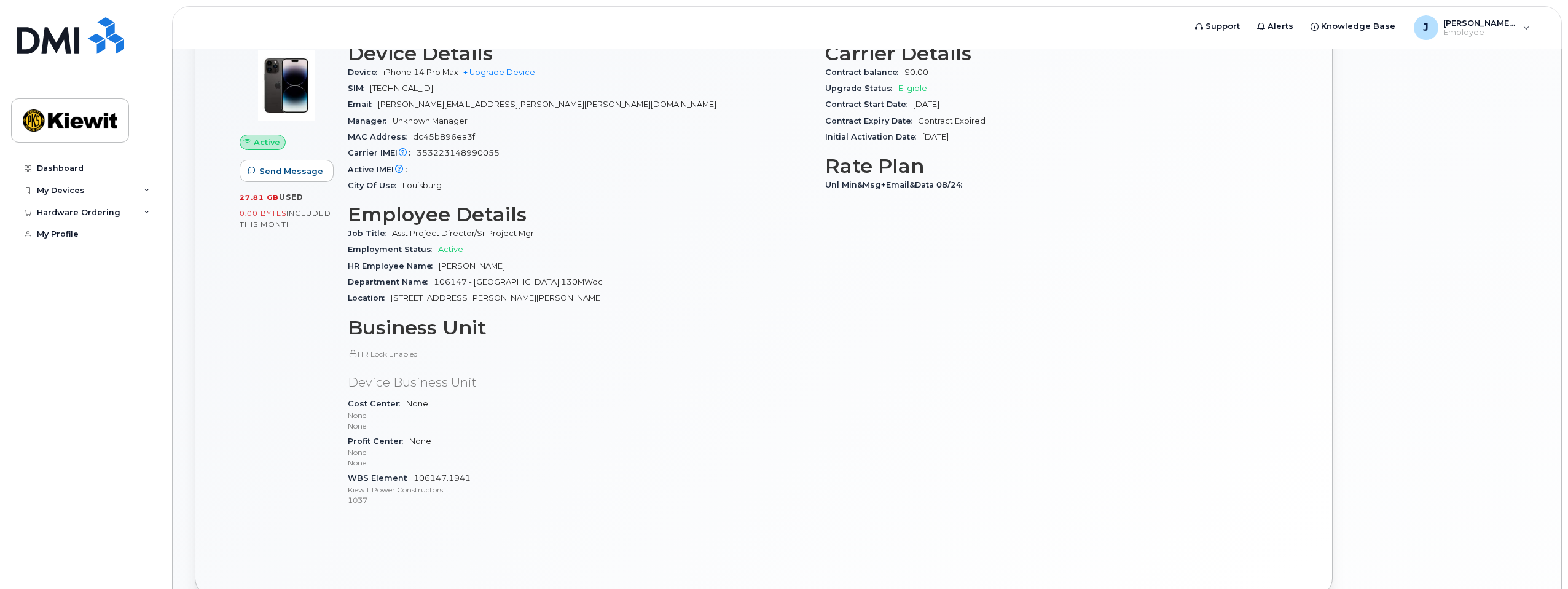
scroll to position [30, 0]
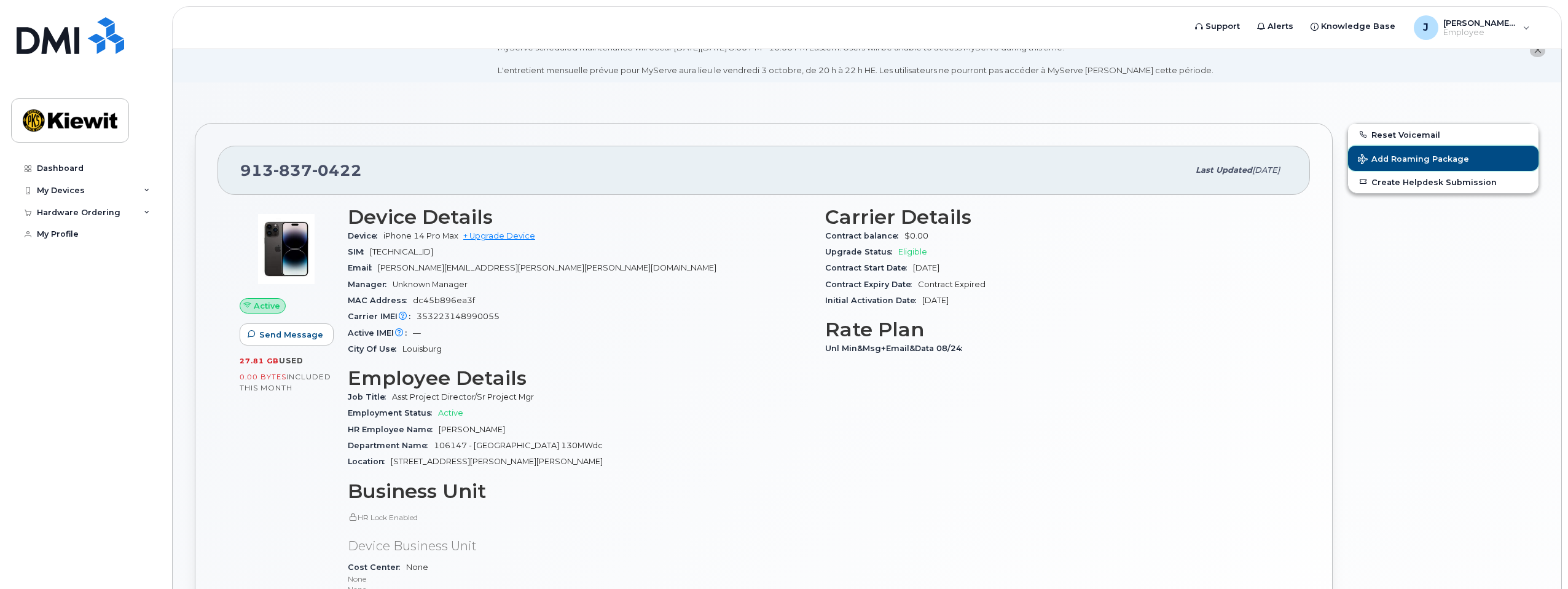
click at [1403, 159] on span "Add Roaming Package" at bounding box center [1414, 160] width 111 height 12
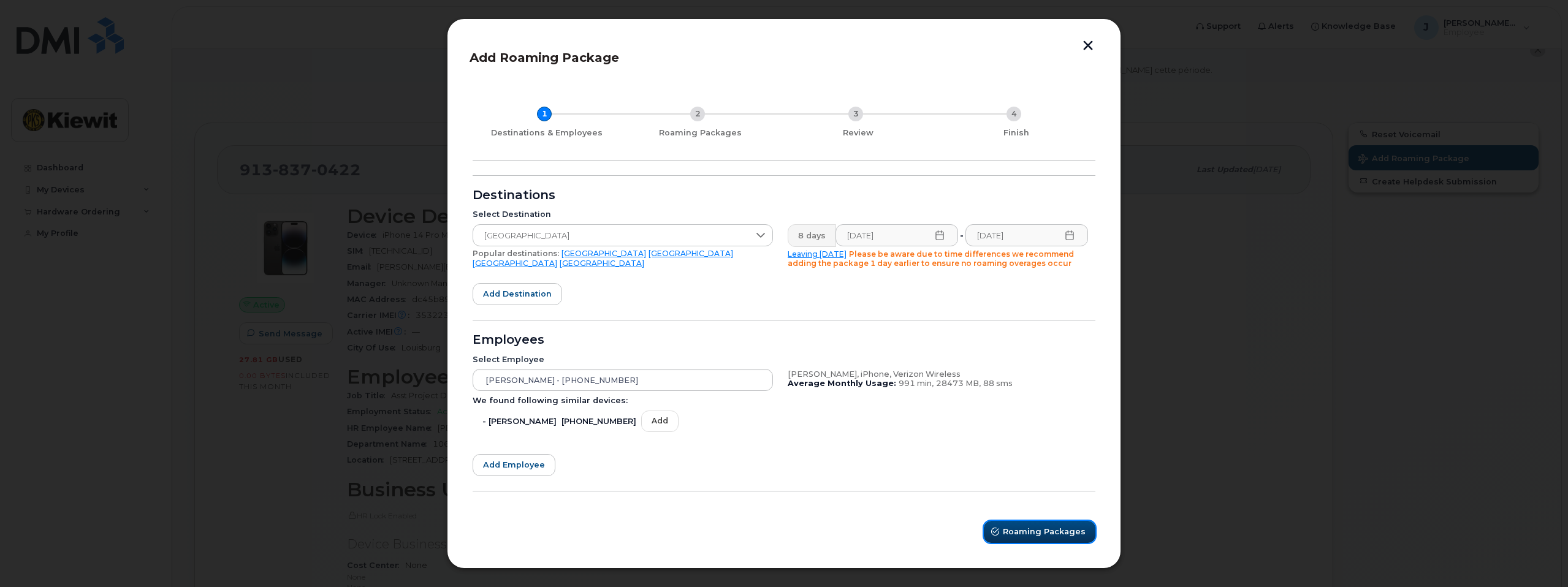
click at [1055, 532] on span "Roaming Packages" at bounding box center [1044, 532] width 83 height 12
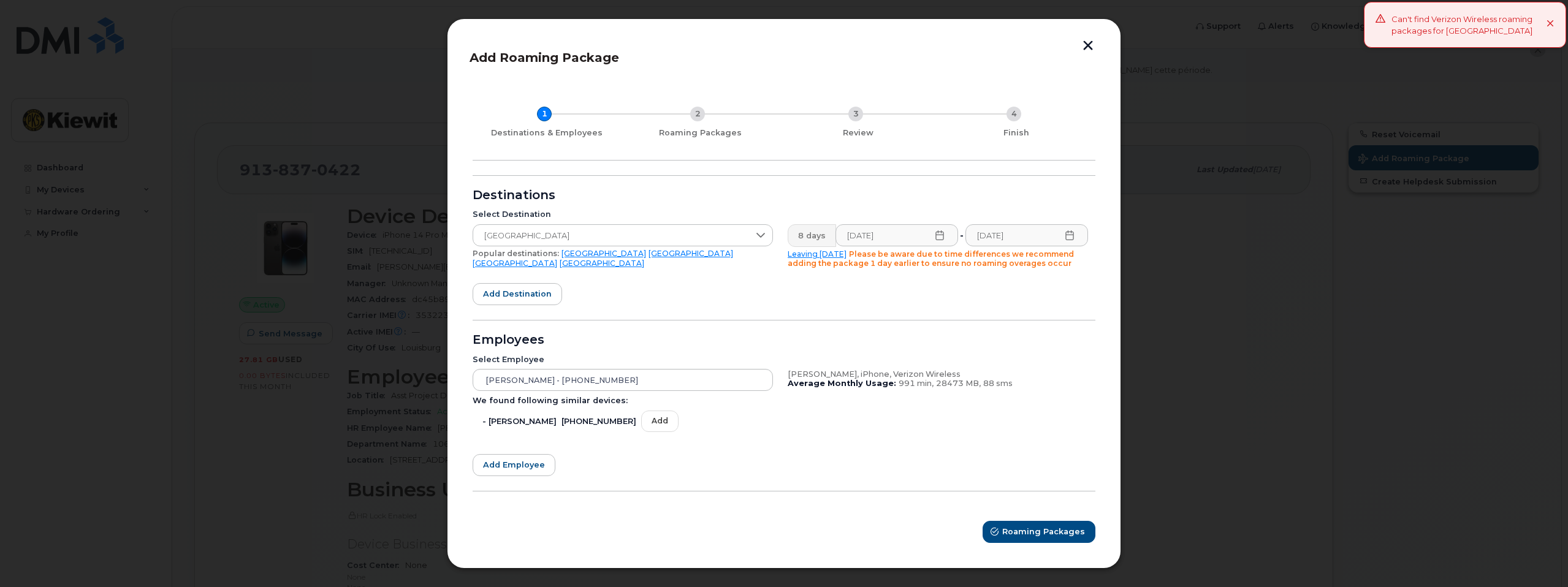
click at [1549, 22] on icon at bounding box center [1550, 24] width 8 height 8
click at [1088, 58] on header "Add Roaming Package" at bounding box center [784, 61] width 629 height 41
click at [1088, 47] on button "button" at bounding box center [1088, 47] width 19 height 13
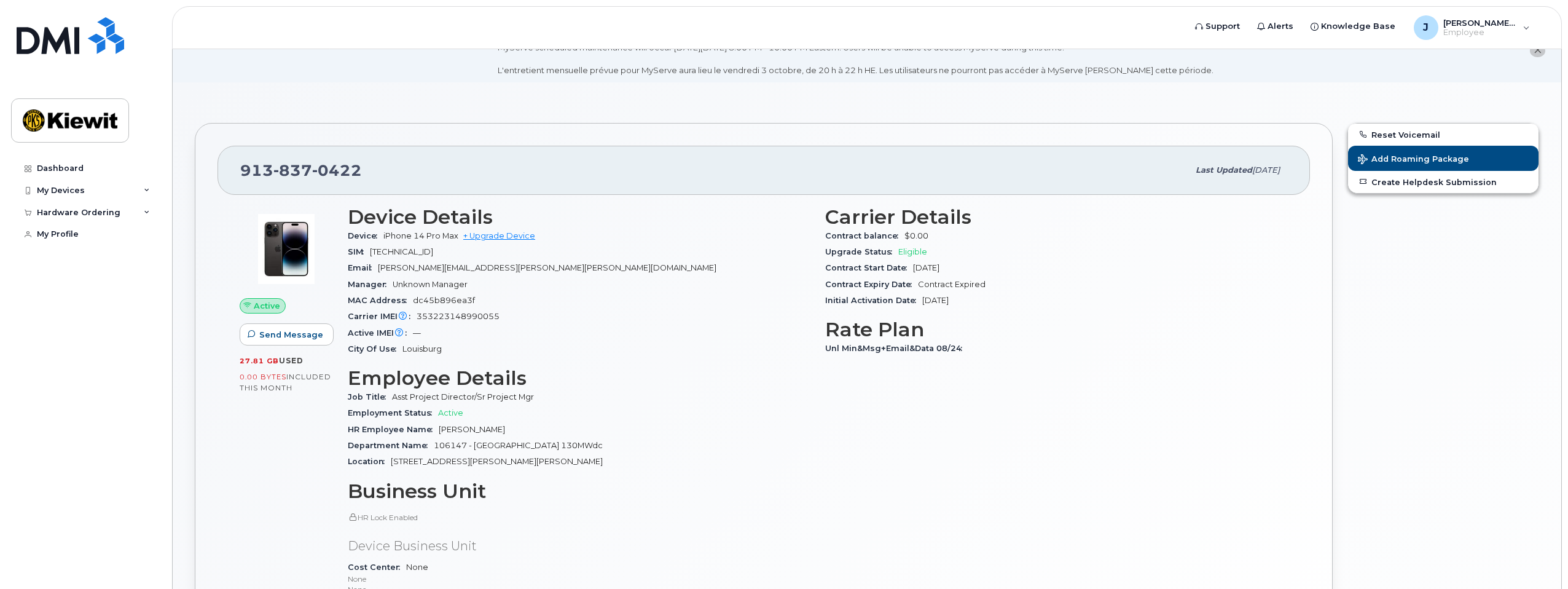
click at [1188, 340] on h3 "Rate Plan" at bounding box center [1056, 329] width 463 height 22
click at [1197, 416] on div "Carrier Details Contract balance $0.00 Upgrade Status Eligible Contract Start D…" at bounding box center [1056, 443] width 477 height 490
click at [1437, 276] on div "Reset Voicemail Add Roaming Package Create Helpdesk Submission" at bounding box center [1444, 441] width 207 height 652
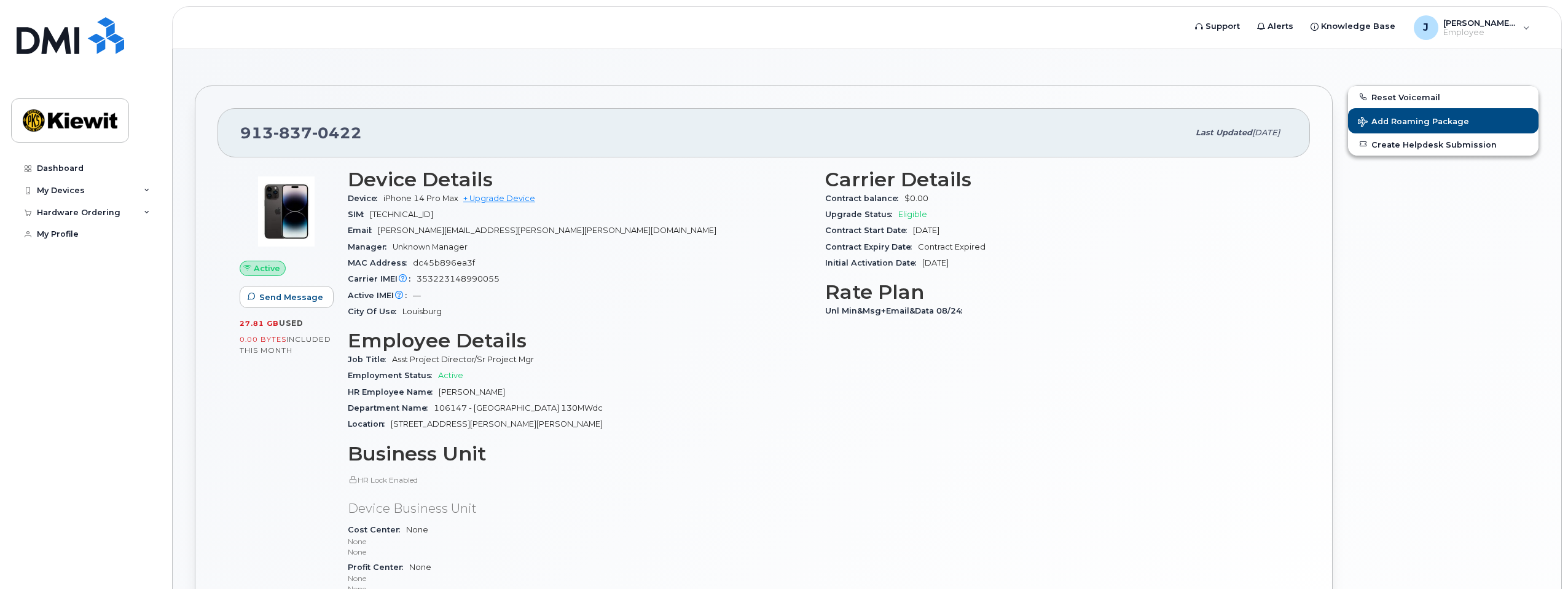
scroll to position [185, 0]
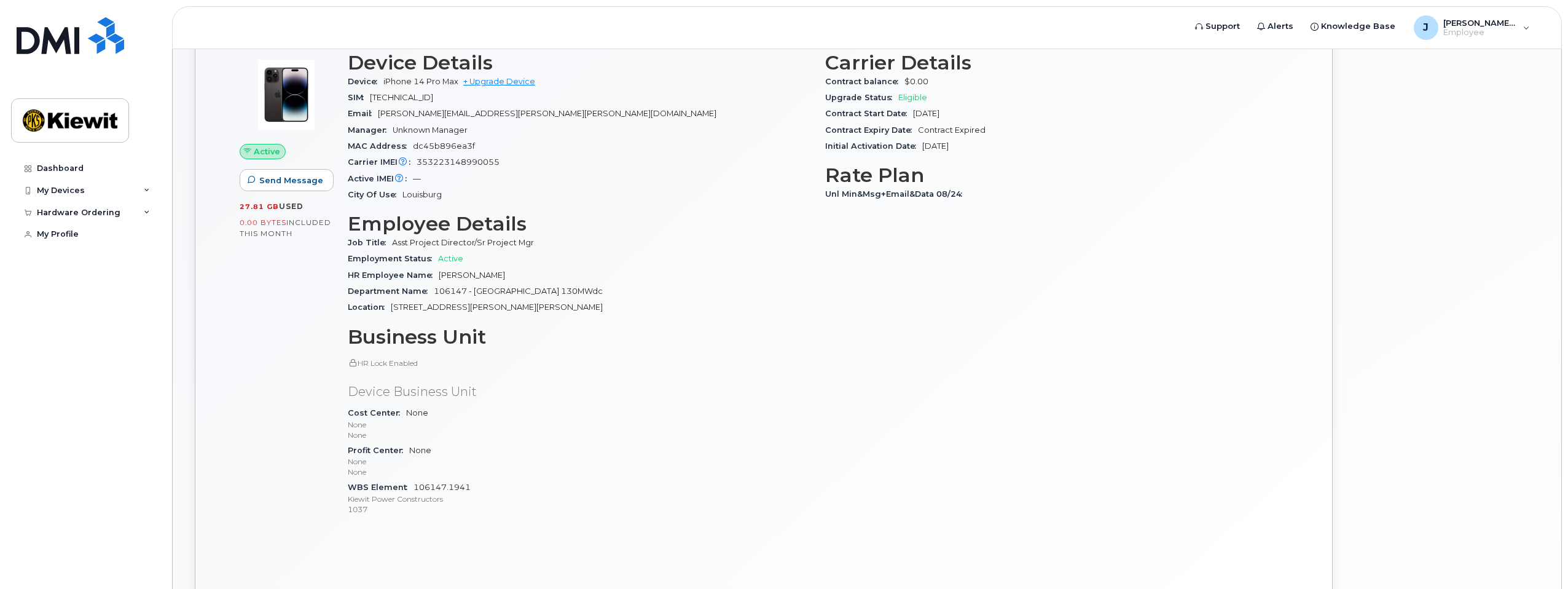
click at [586, 373] on div "HR Lock Enabled Device Business Unit Cost Center None None None Profit Center N…" at bounding box center [579, 437] width 463 height 159
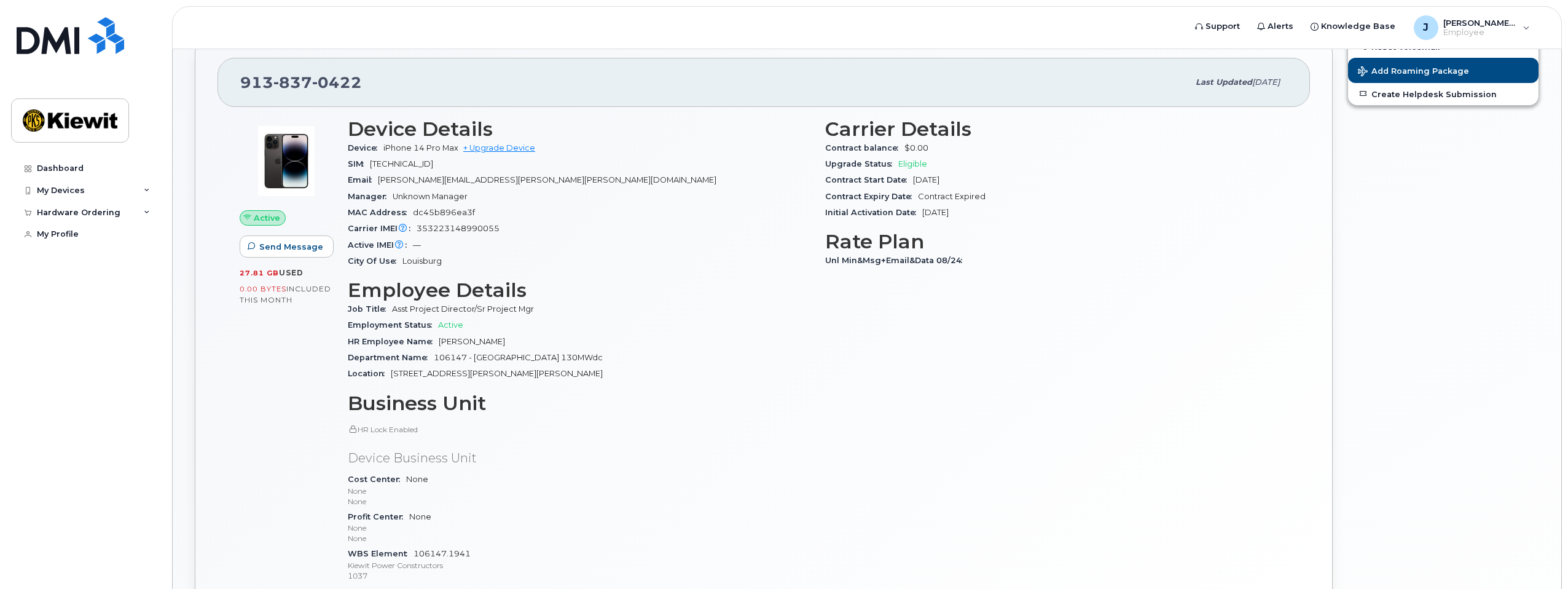
scroll to position [0, 0]
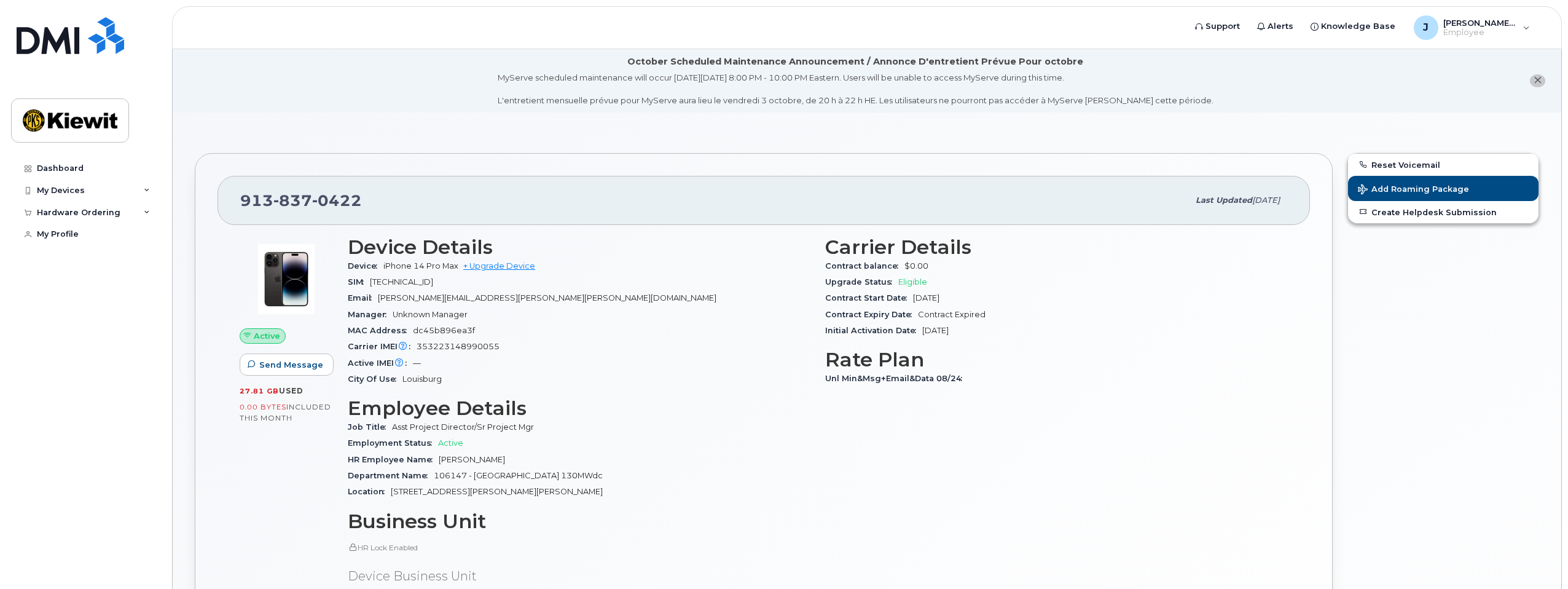
click at [1195, 426] on div "Carrier Details Contract balance $0.00 Upgrade Status Eligible Contract Start D…" at bounding box center [1056, 474] width 477 height 490
click at [62, 209] on div "Hardware Ordering" at bounding box center [79, 213] width 84 height 10
click at [80, 234] on div "New Order" at bounding box center [65, 234] width 47 height 11
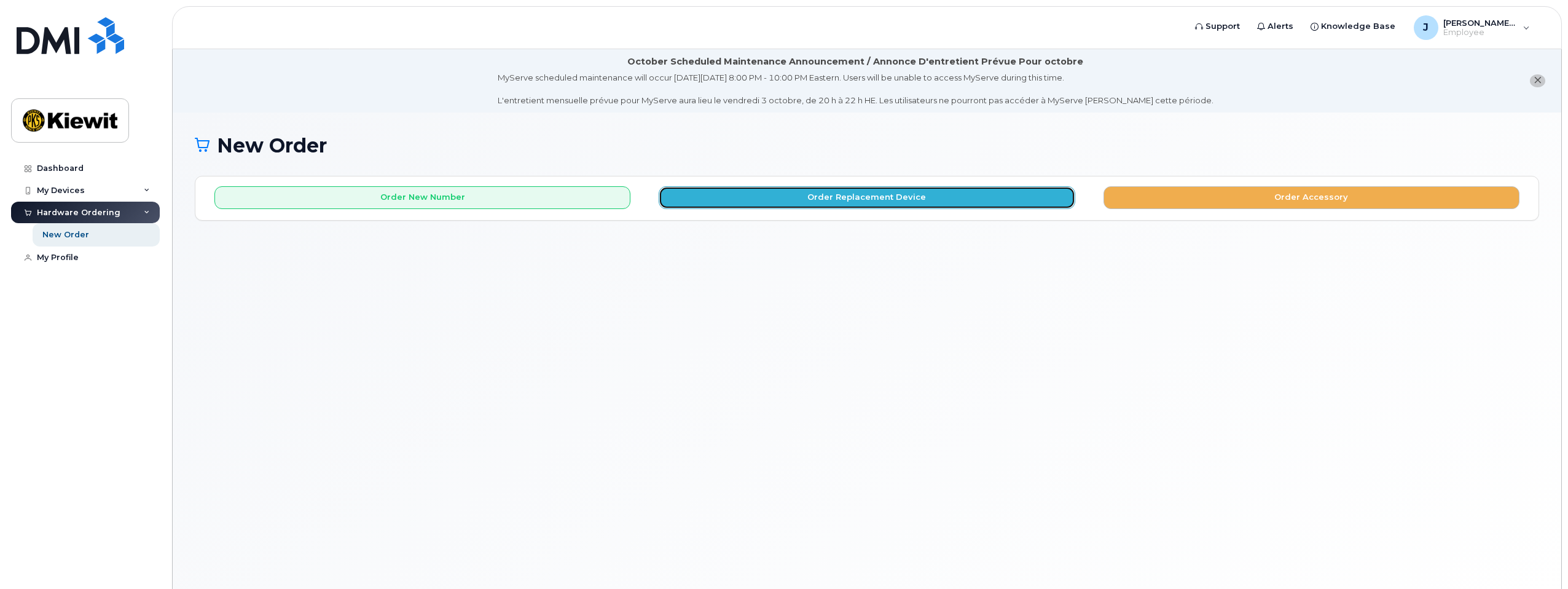
click at [894, 198] on button "Order Replacement Device" at bounding box center [867, 197] width 416 height 22
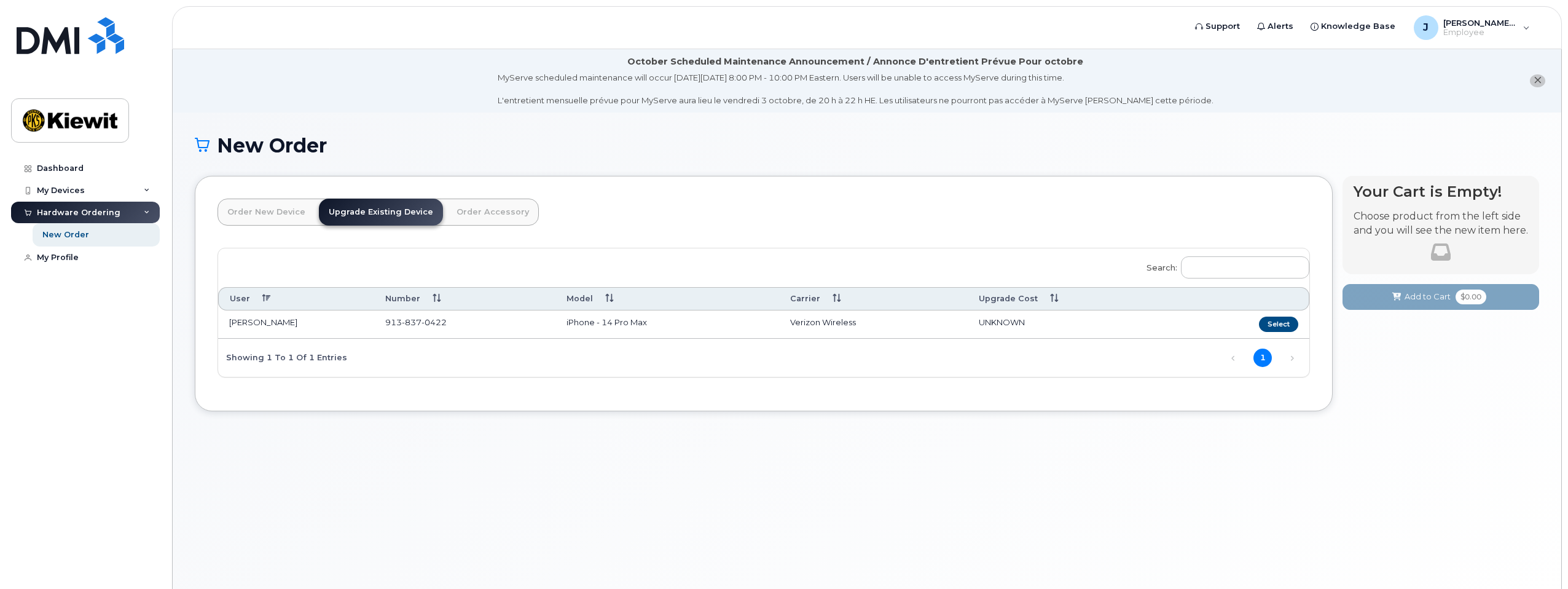
click at [276, 331] on td "[PERSON_NAME]" at bounding box center [296, 324] width 156 height 28
click at [1287, 326] on button "Select" at bounding box center [1279, 324] width 39 height 16
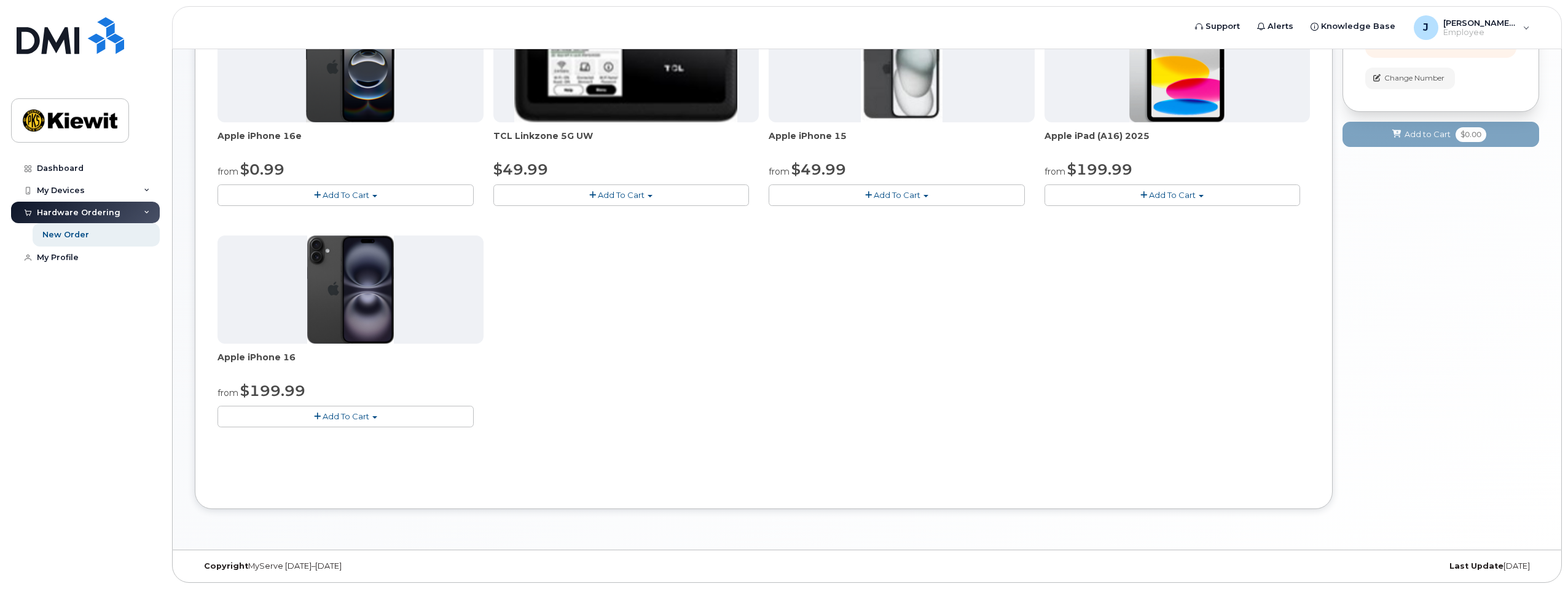
scroll to position [42, 0]
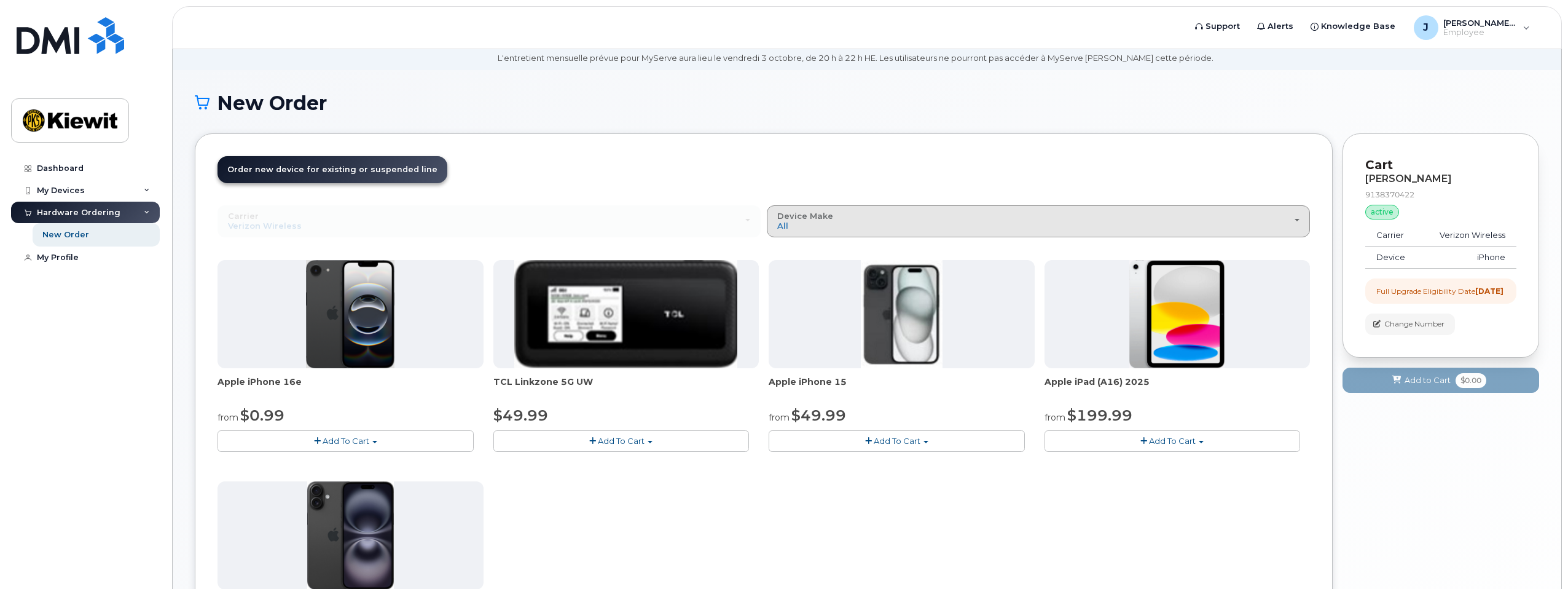
click at [928, 220] on div "Device Make All iPhone Modem Tablet" at bounding box center [1038, 222] width 522 height 20
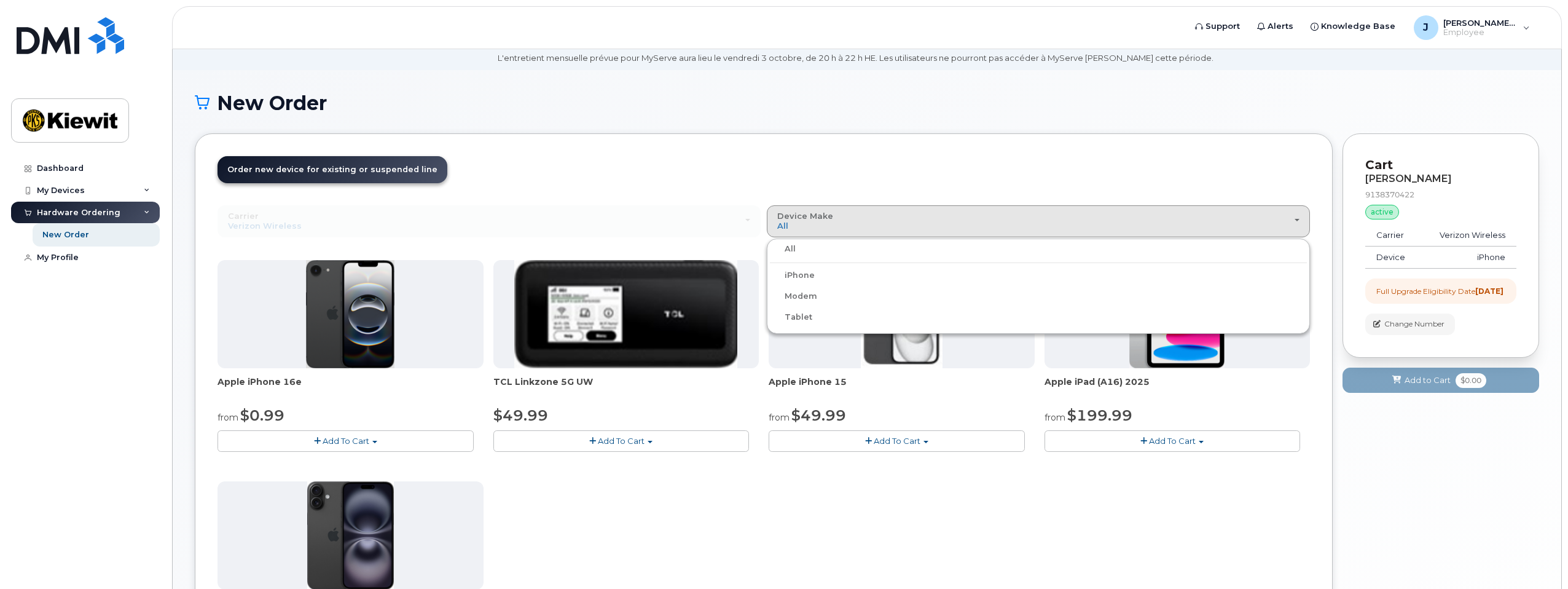
click at [878, 271] on div "iPhone" at bounding box center [1039, 274] width 537 height 15
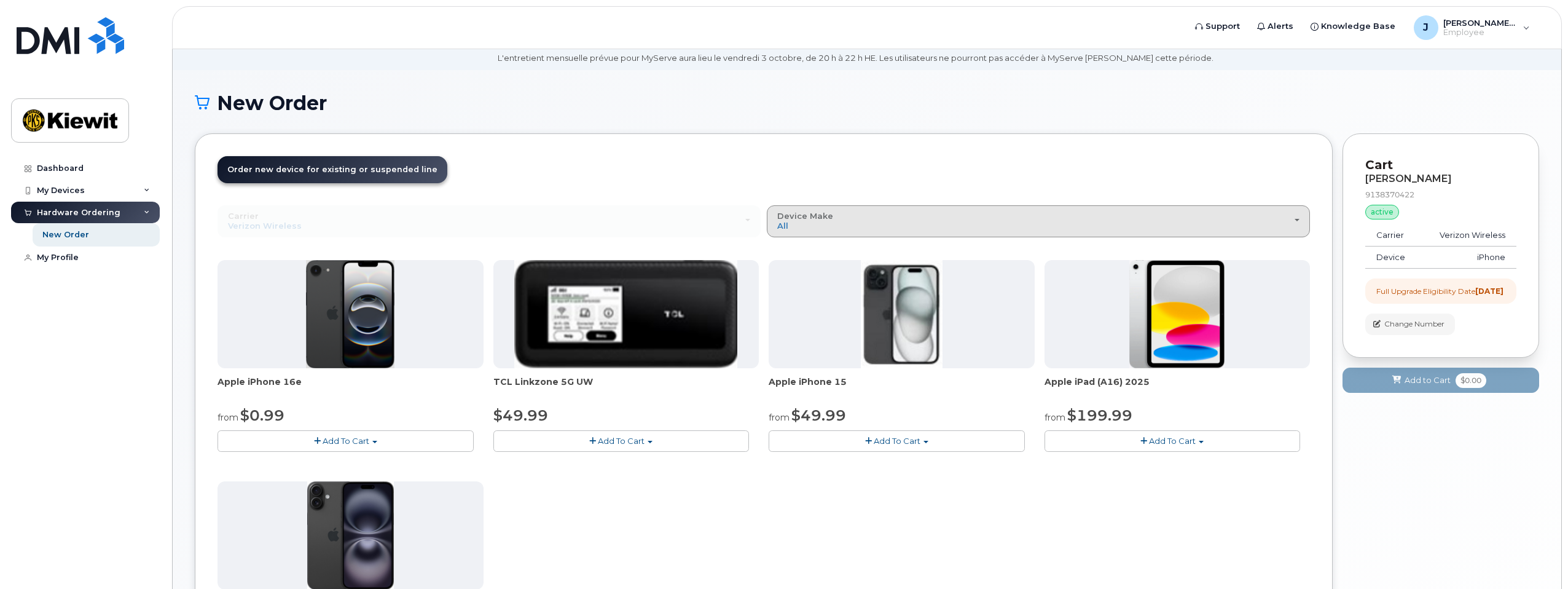
click at [828, 231] on button "Device Make All iPhone Modem Tablet" at bounding box center [1039, 221] width 543 height 32
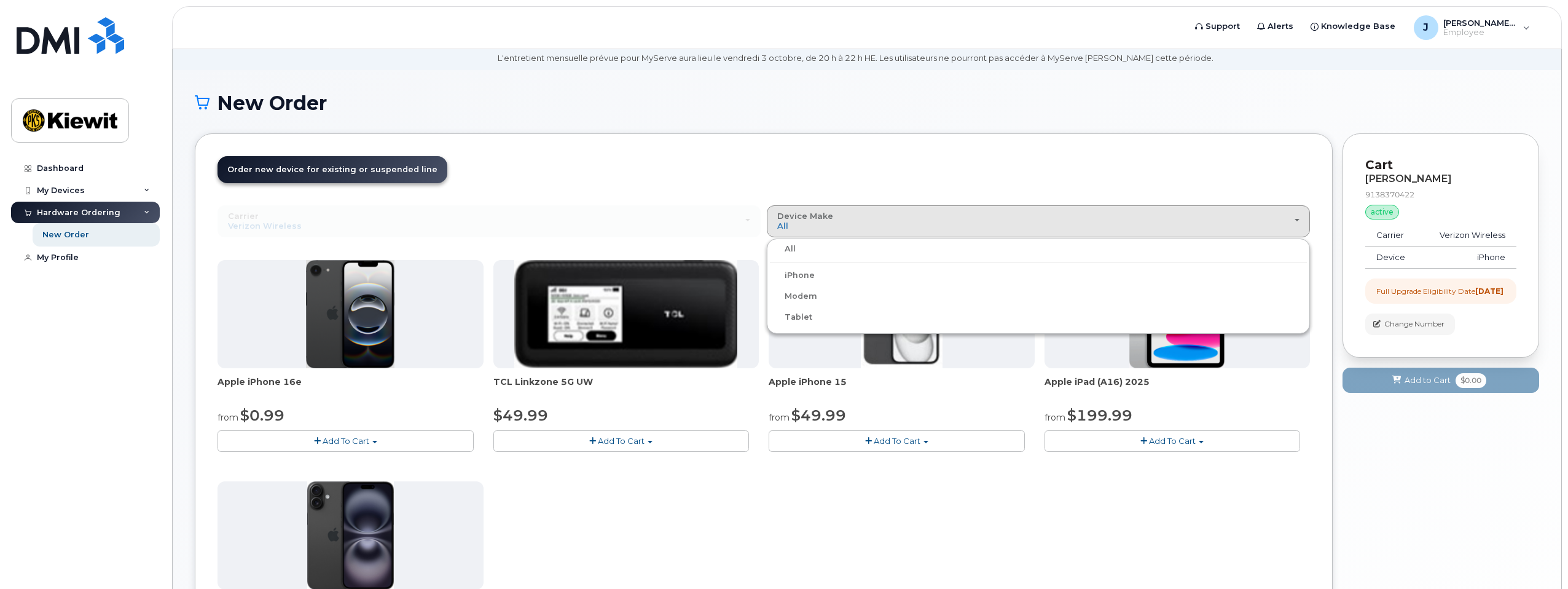
click at [798, 281] on label "iPhone" at bounding box center [793, 274] width 45 height 15
click at [0, 0] on input "iPhone" at bounding box center [0, 0] width 0 height 0
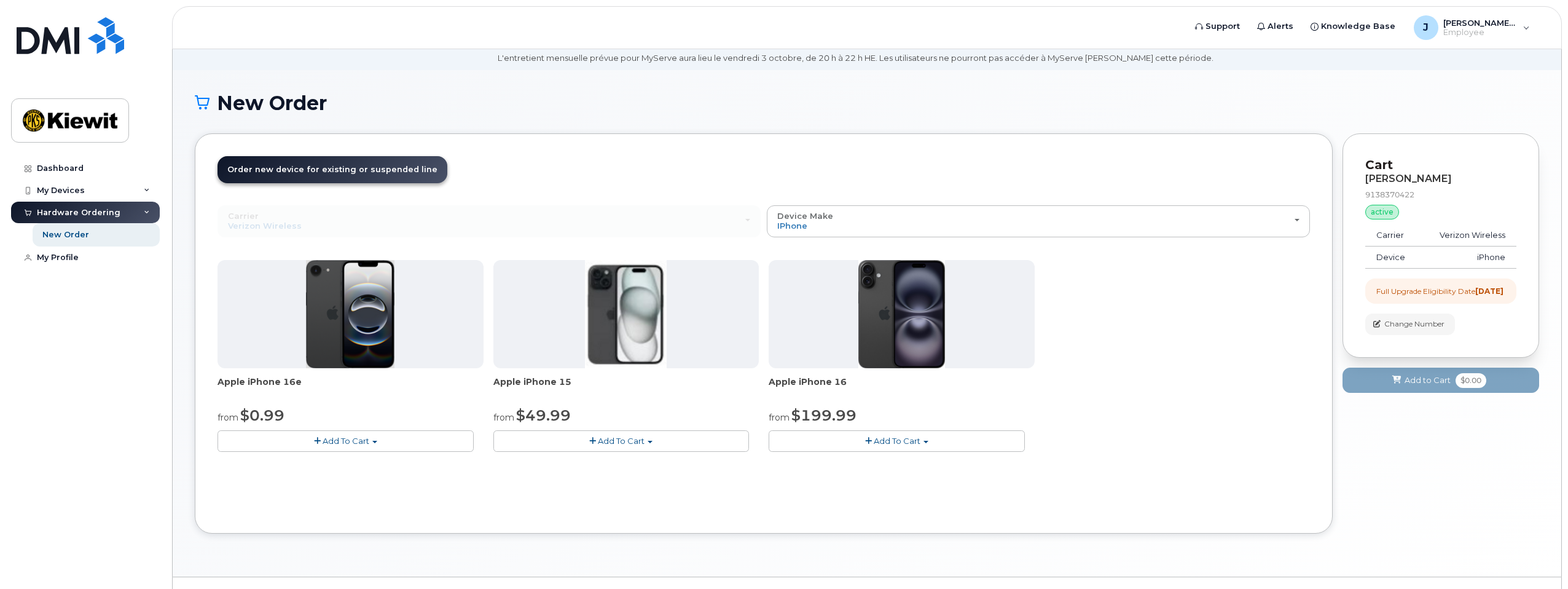
click at [1171, 329] on div "Apple iPhone 16e from $0.99 Add To Cart $0.99 - 2 Year Upgrade (128GB) $599.99 …" at bounding box center [763, 365] width 1093 height 212
click at [1382, 210] on div "active" at bounding box center [1382, 212] width 34 height 15
click at [1169, 526] on div "Order New Device Upgrade Existing Device Order Accessory Order new device and n…" at bounding box center [764, 334] width 1138 height 400
click at [1253, 315] on div "Apple iPhone 16e from $0.99 Add To Cart $0.99 - 2 Year Upgrade (128GB) $599.99 …" at bounding box center [763, 365] width 1093 height 212
click at [1249, 313] on div "Apple iPhone 16e from $0.99 Add To Cart $0.99 - 2 Year Upgrade (128GB) $599.99 …" at bounding box center [763, 365] width 1093 height 212
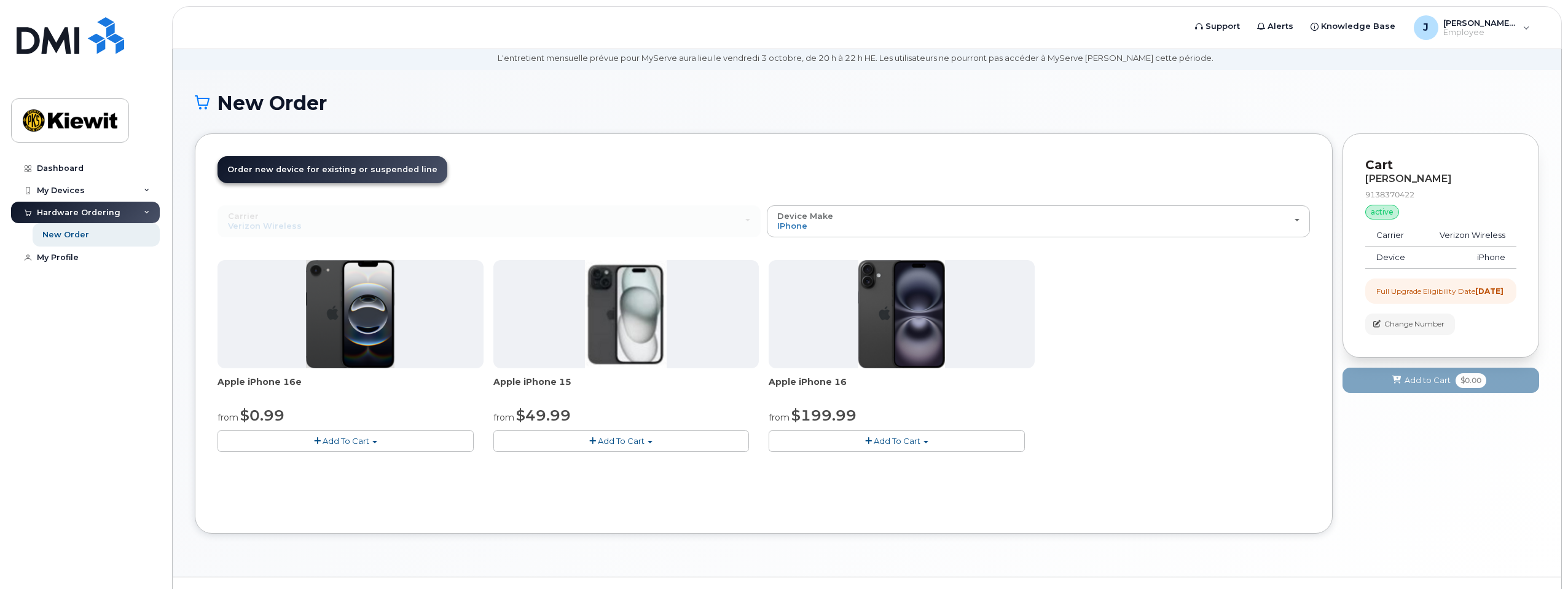
click at [937, 442] on button "Add To Cart" at bounding box center [896, 442] width 256 height 21
click at [1171, 364] on div "Apple iPhone 16e from $0.99 Add To Cart $0.99 - 2 Year Upgrade (128GB) $599.99 …" at bounding box center [763, 365] width 1093 height 212
click at [681, 438] on button "Add To Cart" at bounding box center [621, 442] width 256 height 21
click at [751, 494] on div "Carrier Verizon Wireless T-Mobile AT&T Wireless Verizon Wireless T-Mobile AT&T …" at bounding box center [763, 358] width 1093 height 306
click at [328, 236] on div "Carrier Verizon Wireless T-Mobile AT&T Wireless Verizon Wireless T-Mobile AT&T …" at bounding box center [489, 221] width 543 height 32
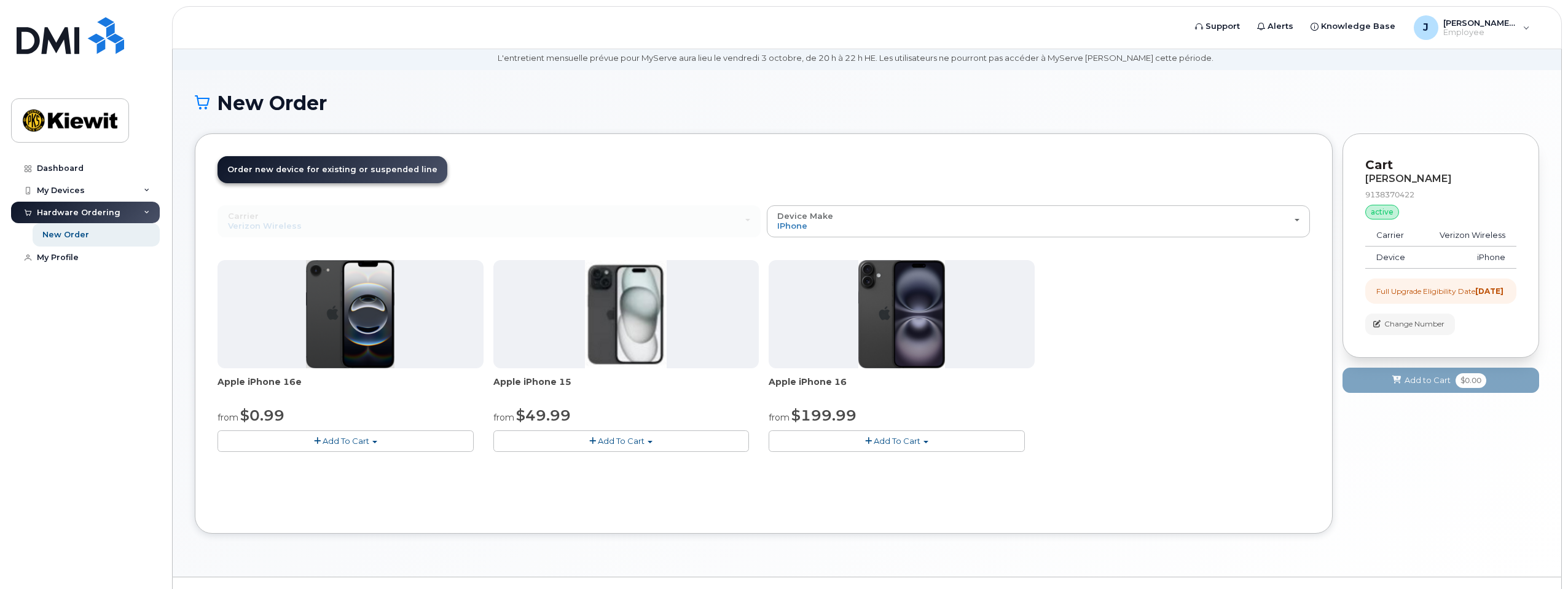
click at [46, 303] on div "Dashboard My Devices Add Device [PHONE_NUMBER] ([PERSON_NAME]) Hardware Orderin…" at bounding box center [86, 363] width 151 height 413
click at [1129, 502] on div "Carrier Verizon Wireless T-Mobile AT&T Wireless Verizon Wireless T-Mobile AT&T …" at bounding box center [763, 358] width 1093 height 306
click at [979, 441] on button "Add To Cart" at bounding box center [896, 442] width 256 height 21
click at [1051, 440] on div "Apple iPhone 16e from $0.99 Add To Cart $0.99 - 2 Year Upgrade (128GB) $599.99 …" at bounding box center [763, 365] width 1093 height 212
click at [1052, 440] on div "Apple iPhone 16e from $0.99 Add To Cart $0.99 - 2 Year Upgrade (128GB) $599.99 …" at bounding box center [763, 365] width 1093 height 212
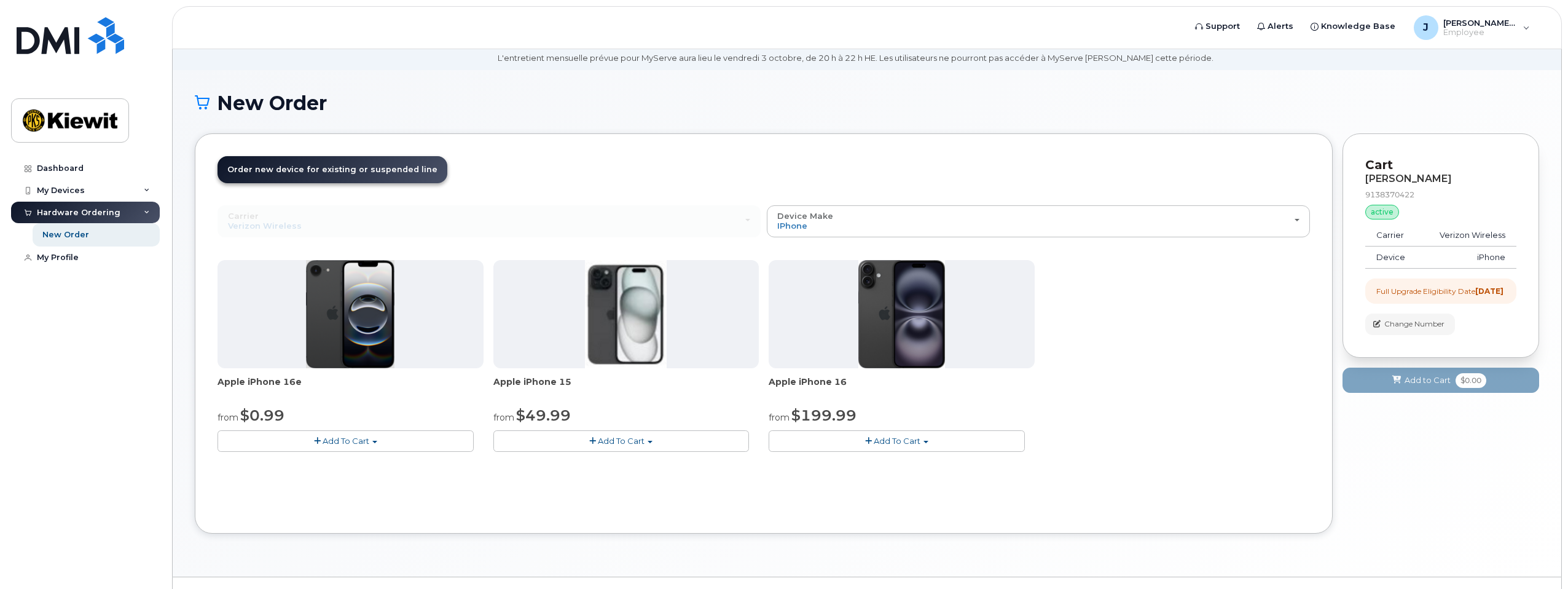
drag, startPoint x: 1433, startPoint y: 231, endPoint x: 1468, endPoint y: 230, distance: 35.0
click at [1433, 231] on td "Verizon Wireless" at bounding box center [1468, 235] width 96 height 22
drag, startPoint x: 1512, startPoint y: 237, endPoint x: 1363, endPoint y: 225, distance: 149.5
click at [1363, 225] on div "Cart [PERSON_NAME] 9138370422 active suspended Carrier Verizon Wireless Device …" at bounding box center [1440, 246] width 196 height 225
click at [1402, 231] on td "Carrier" at bounding box center [1393, 235] width 56 height 22
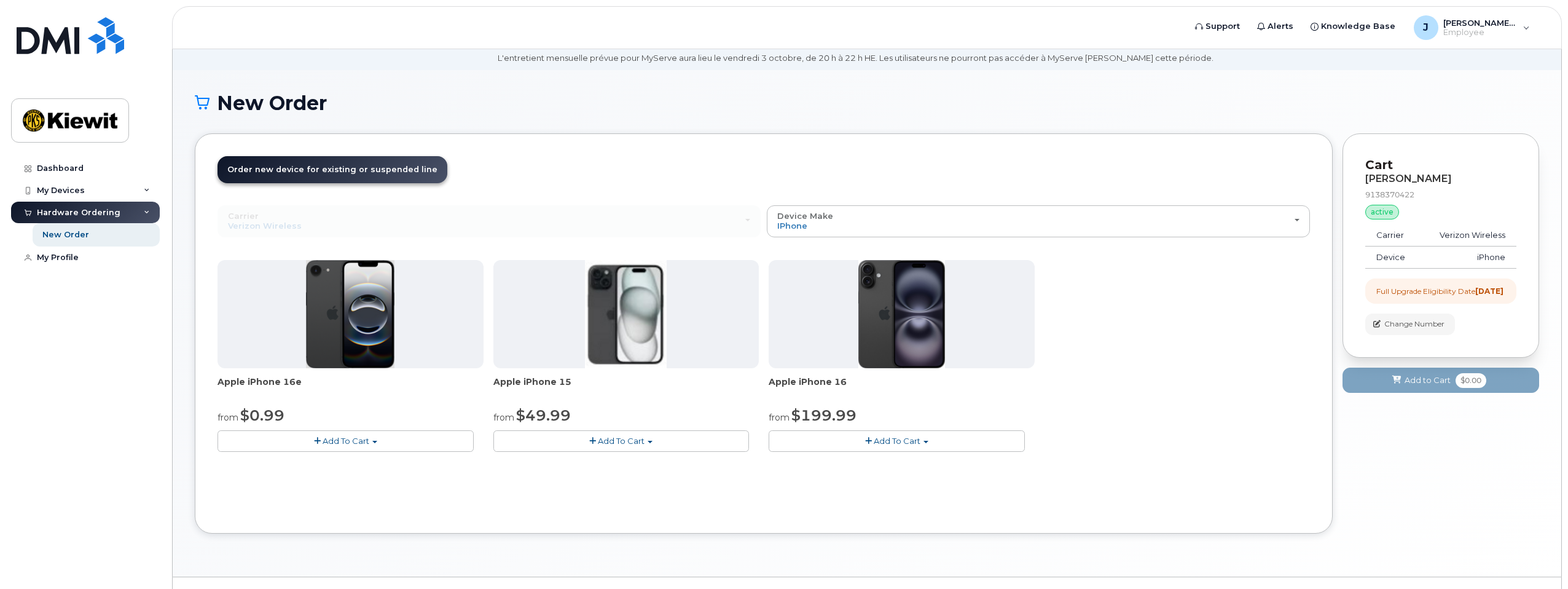
click at [1404, 243] on td "Carrier" at bounding box center [1393, 235] width 56 height 22
click at [1406, 296] on div "Full Upgrade Eligibility Date [DATE]" at bounding box center [1440, 291] width 127 height 11
click at [1264, 279] on div "Apple iPhone 16e from $0.99 Add To Cart $0.99 - 2 Year Upgrade (128GB) $599.99 …" at bounding box center [763, 365] width 1093 height 212
click at [1210, 157] on header "Order New Device Upgrade Existing Device Order Accessory Order new device and n…" at bounding box center [763, 181] width 1093 height 49
click at [1111, 402] on div "Apple iPhone 16e from $0.99 Add To Cart $0.99 - 2 Year Upgrade (128GB) $599.99 …" at bounding box center [763, 365] width 1093 height 212
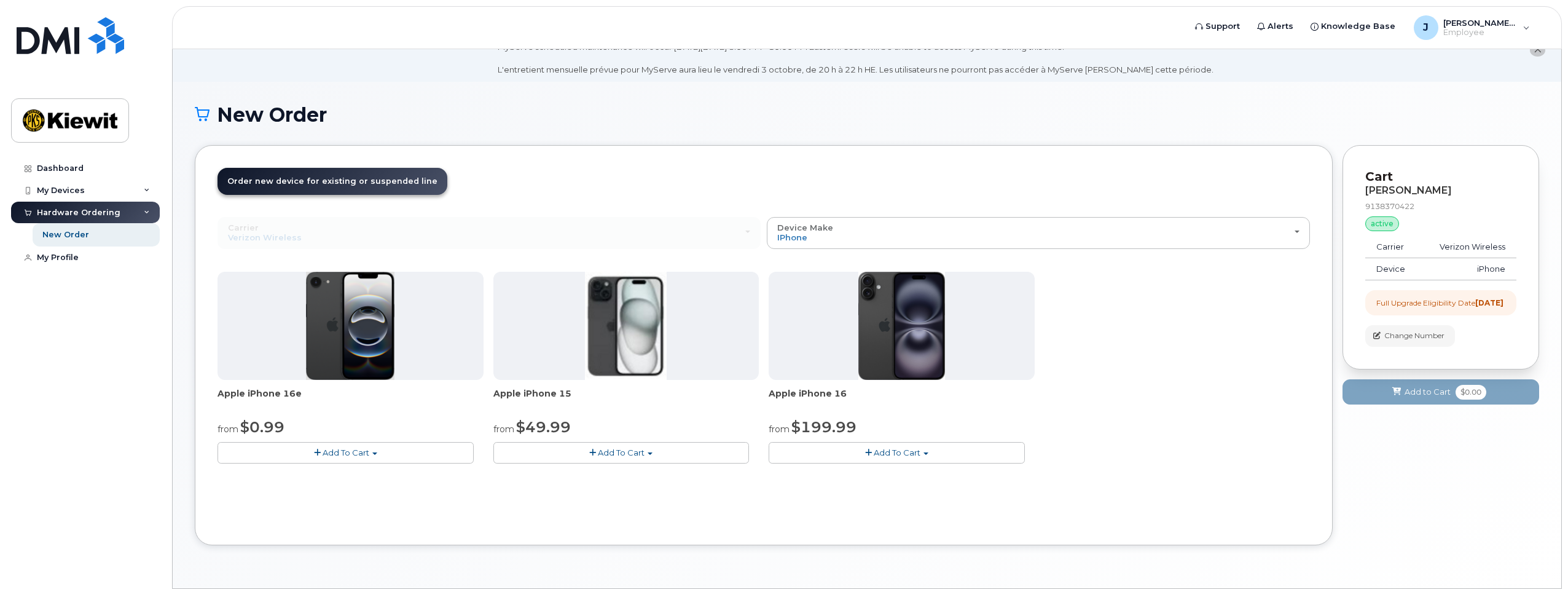
scroll to position [0, 0]
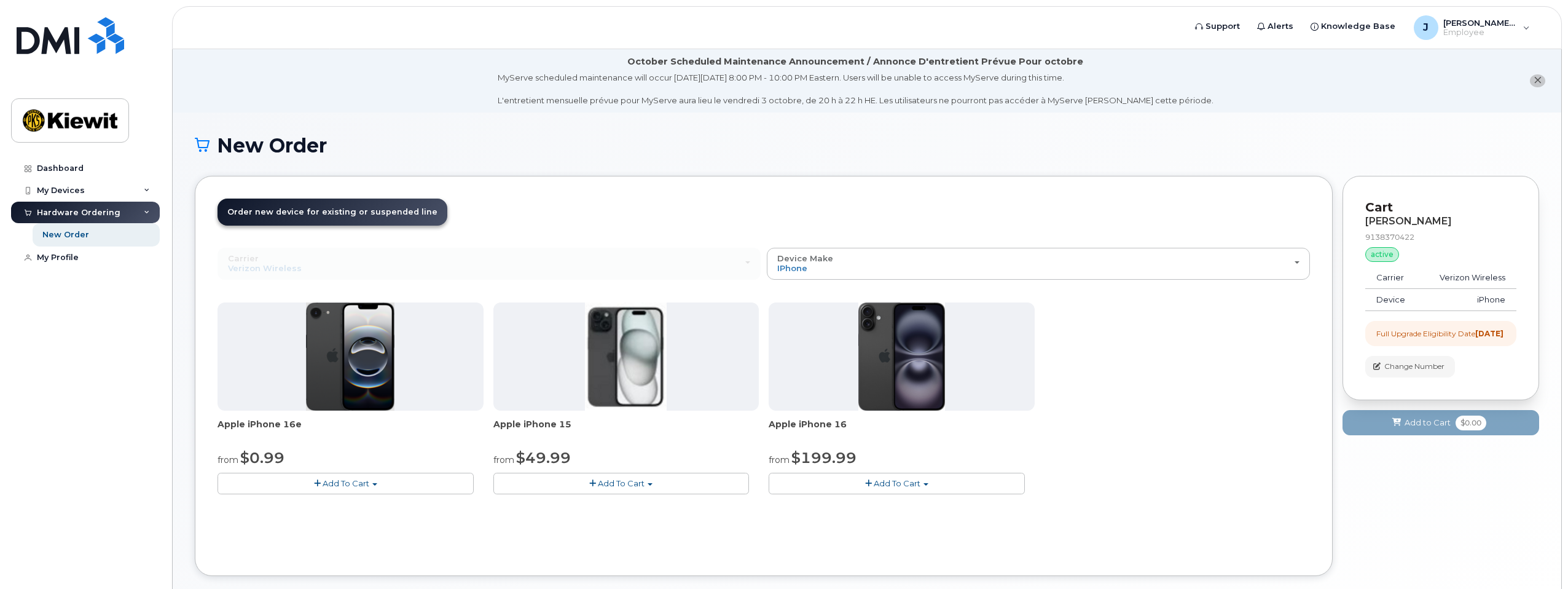
click at [1288, 94] on li "October Scheduled Maintenance Announcement / Annonce D'entretient Prévue Pour o…" at bounding box center [867, 80] width 1389 height 63
click at [1240, 30] on span "Support" at bounding box center [1222, 26] width 34 height 13
click at [1530, 80] on li "October Scheduled Maintenance Announcement / Annonce D'entretient Prévue Pour o…" at bounding box center [867, 80] width 1389 height 63
click at [1539, 80] on icon "close notification" at bounding box center [1538, 80] width 8 height 8
